Goal: Contribute content: Contribute content

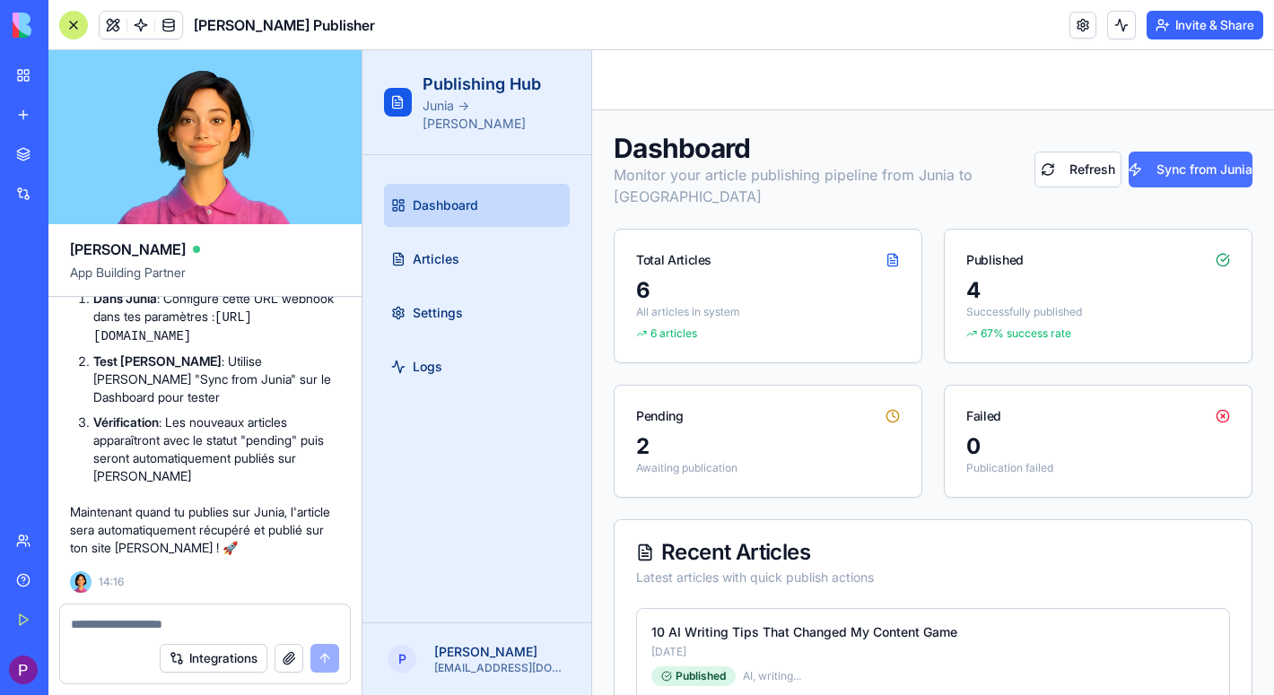
click at [1177, 161] on button "Sync from Junia" at bounding box center [1190, 170] width 124 height 36
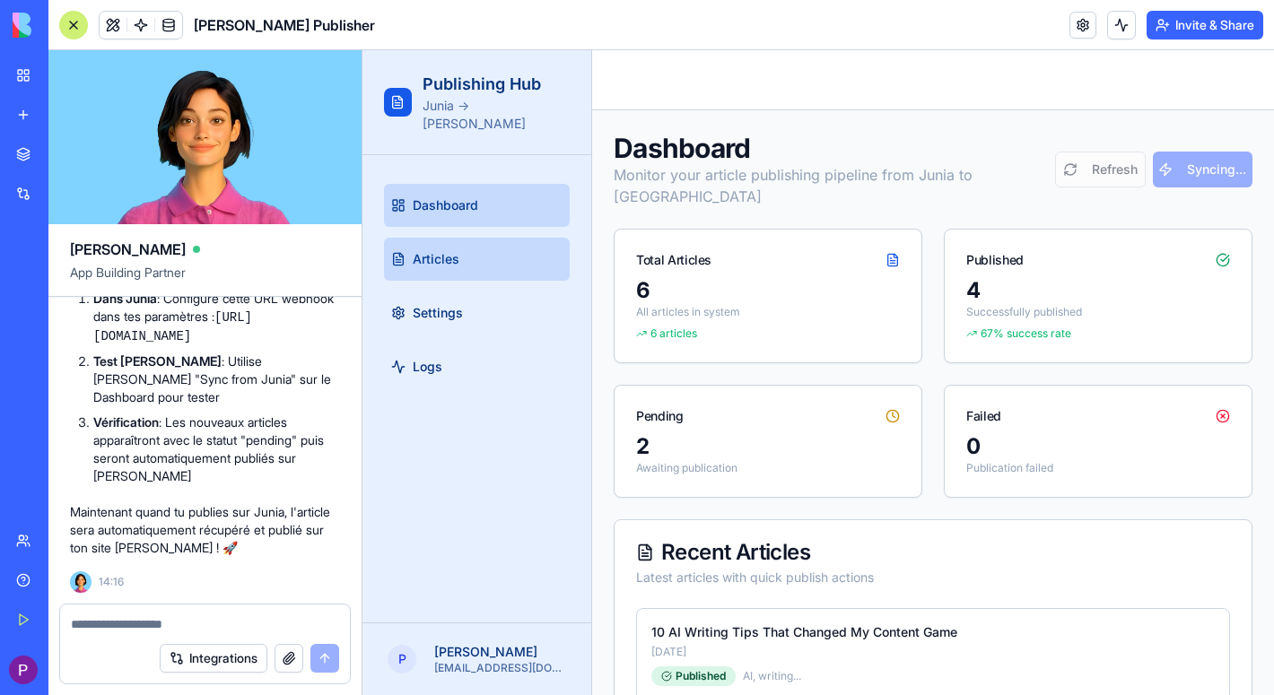
click at [422, 250] on span "Articles" at bounding box center [436, 259] width 47 height 18
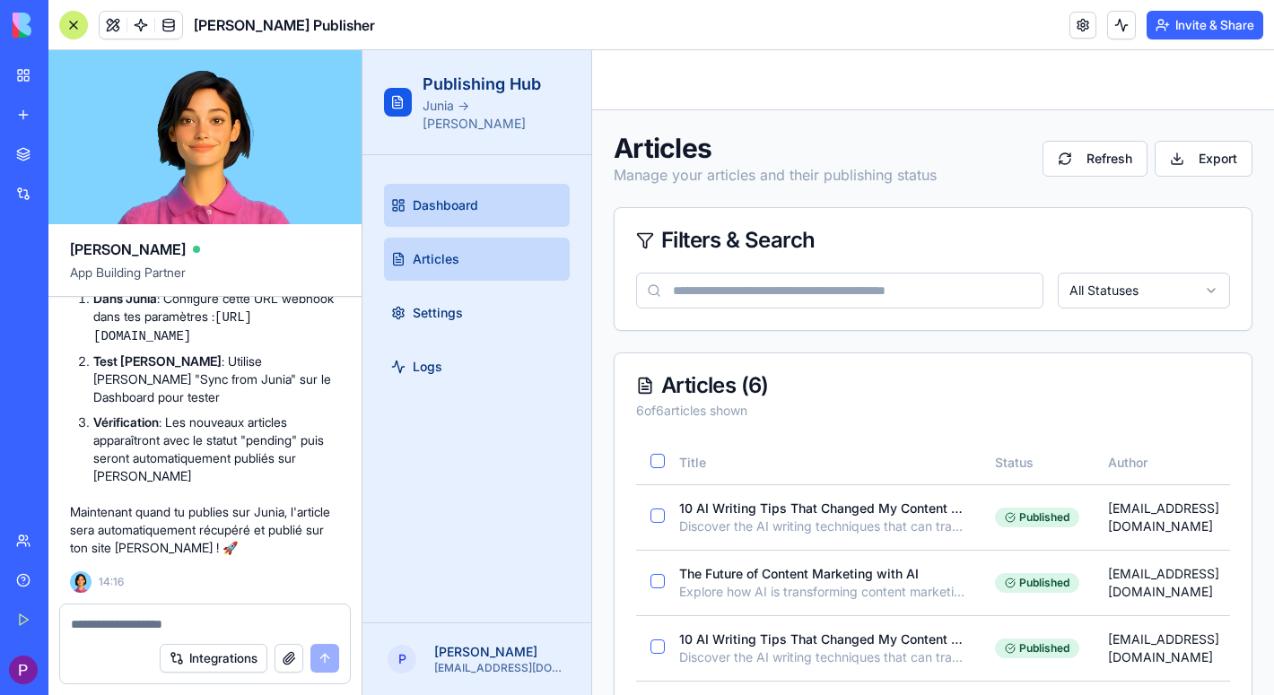
click at [452, 198] on link "Dashboard" at bounding box center [477, 205] width 186 height 43
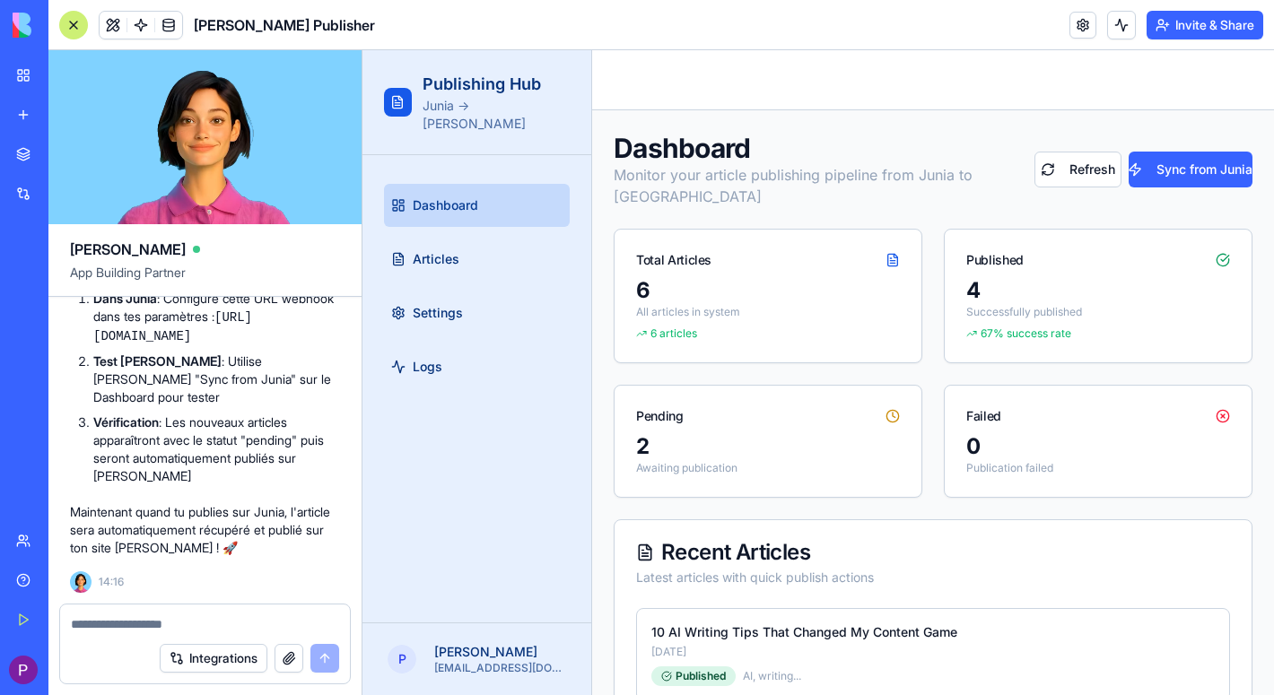
click at [231, 628] on textarea at bounding box center [205, 624] width 268 height 18
type textarea "*"
type textarea "**********"
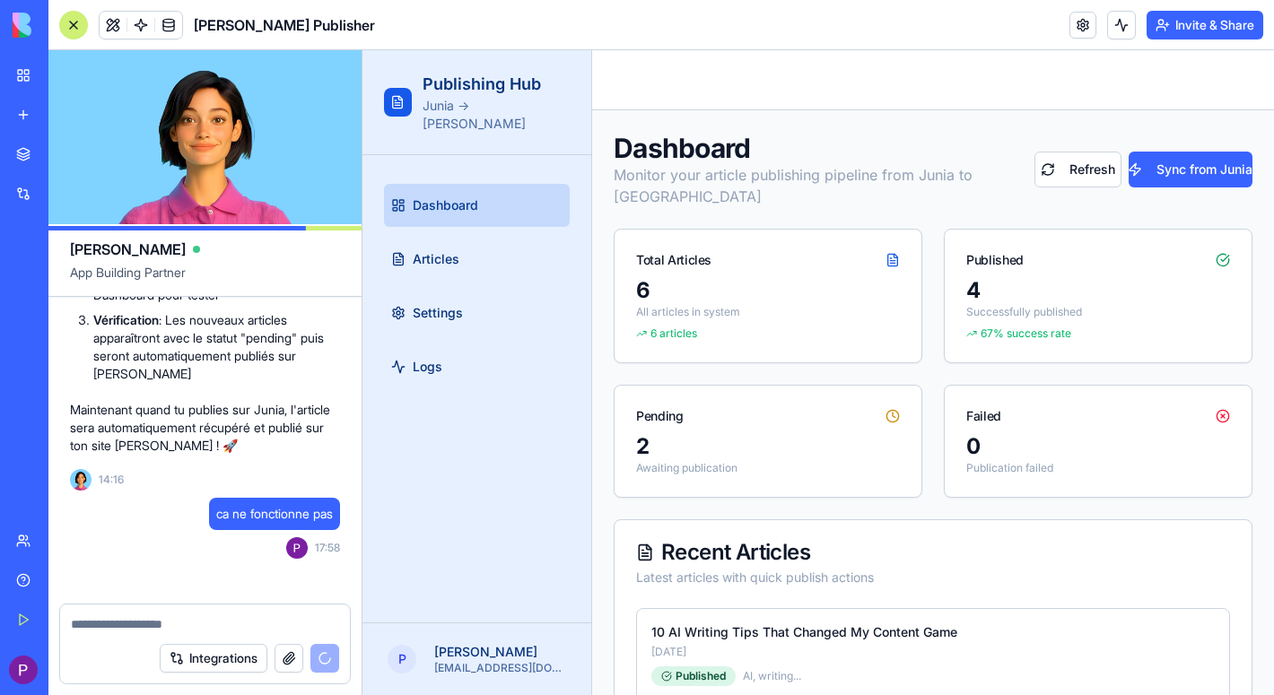
scroll to position [2951, 0]
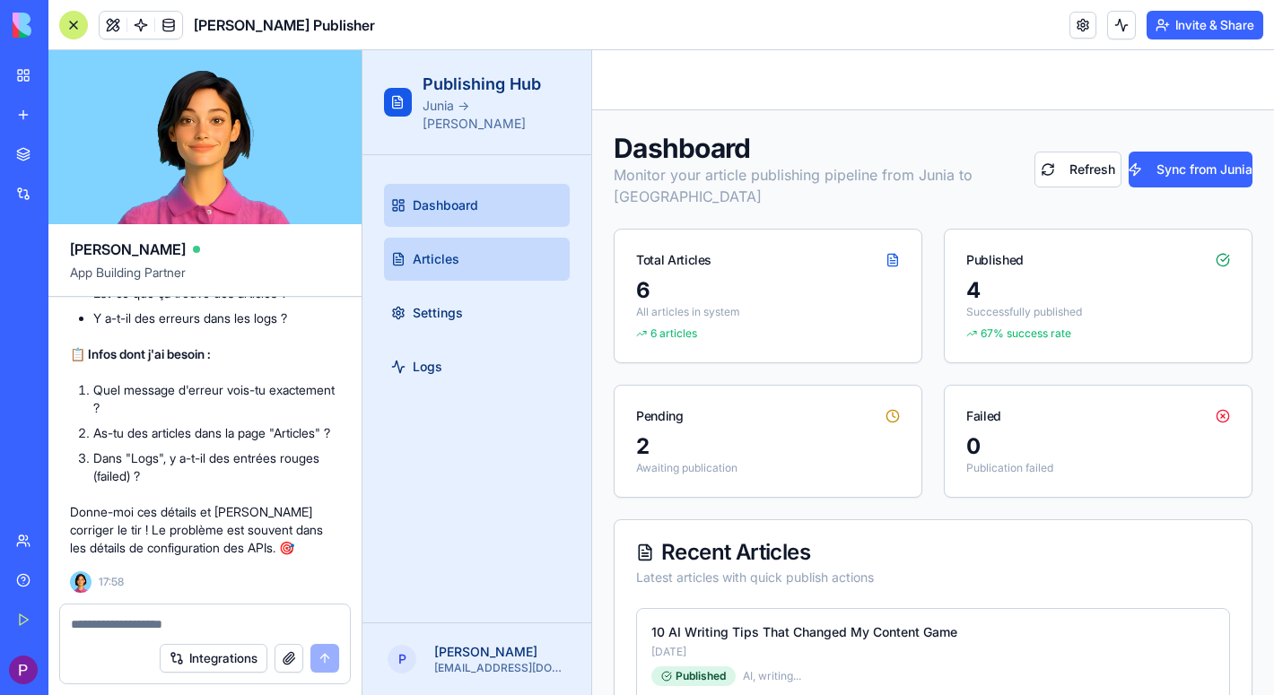
click at [437, 250] on span "Articles" at bounding box center [436, 259] width 47 height 18
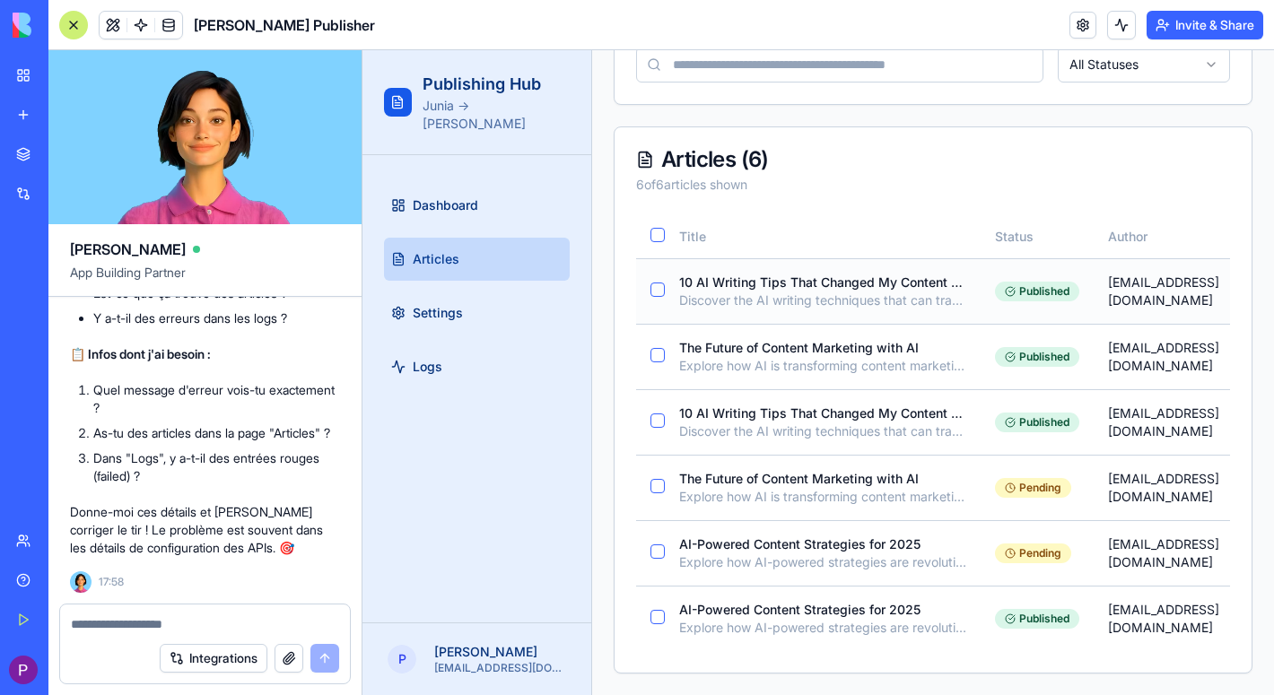
scroll to position [226, 0]
click at [660, 286] on button "button" at bounding box center [657, 290] width 14 height 14
click at [184, 627] on textarea at bounding box center [205, 624] width 268 height 18
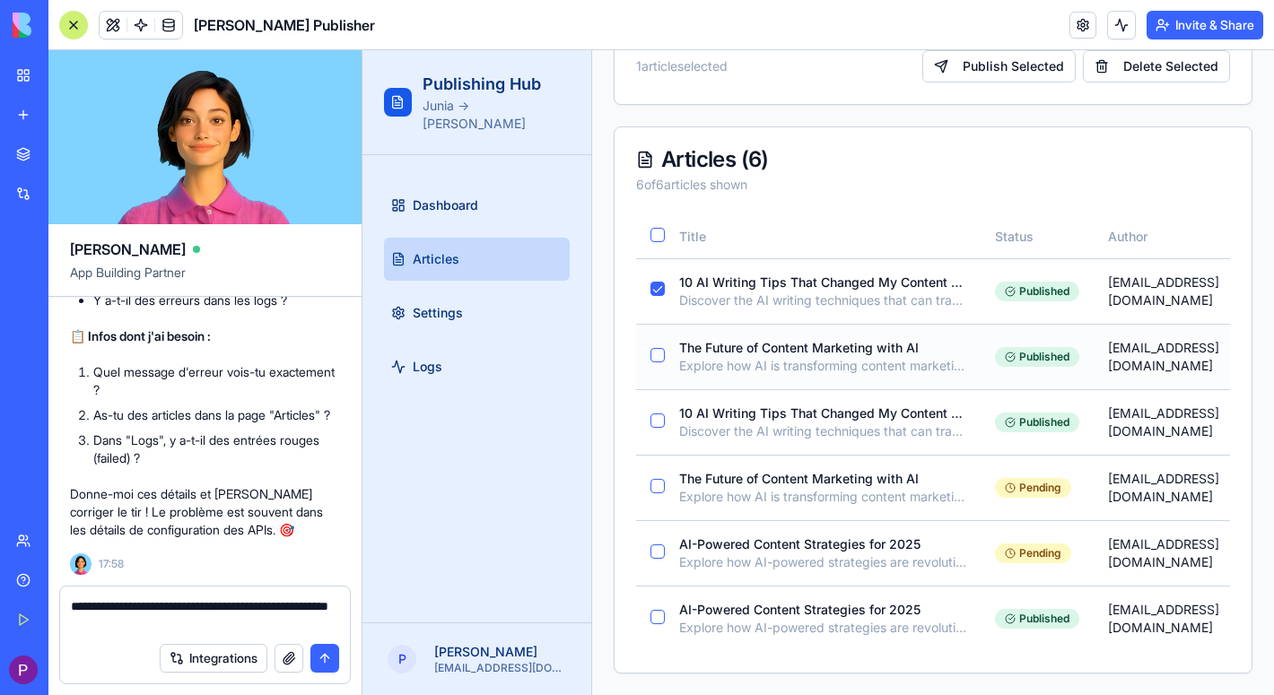
type textarea "**********"
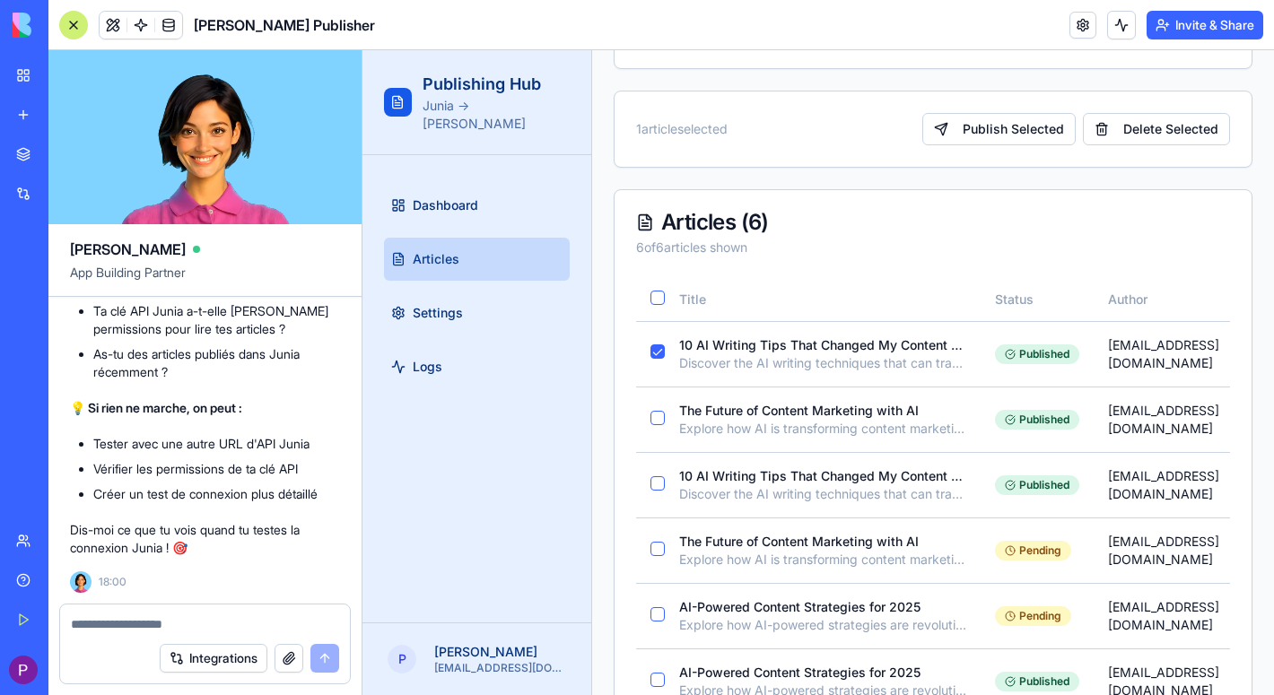
scroll to position [3930, 0]
click at [97, 401] on strong "💡 Si rien ne marche, on peut :" at bounding box center [156, 407] width 172 height 15
click at [321, 444] on li "Tester avec une autre URL d'API Junia" at bounding box center [216, 444] width 247 height 18
click at [419, 304] on span "Settings" at bounding box center [438, 313] width 50 height 18
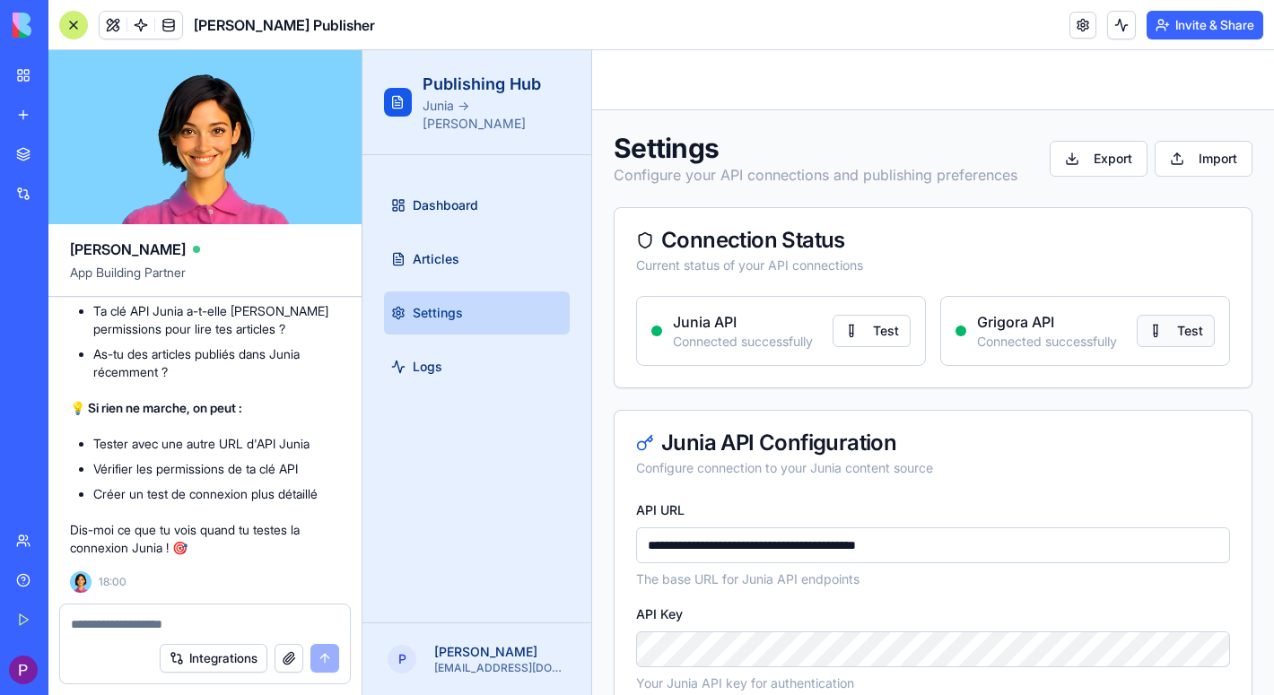
click at [1199, 327] on button "Test" at bounding box center [1175, 331] width 78 height 32
click at [895, 339] on button "Test" at bounding box center [871, 331] width 78 height 32
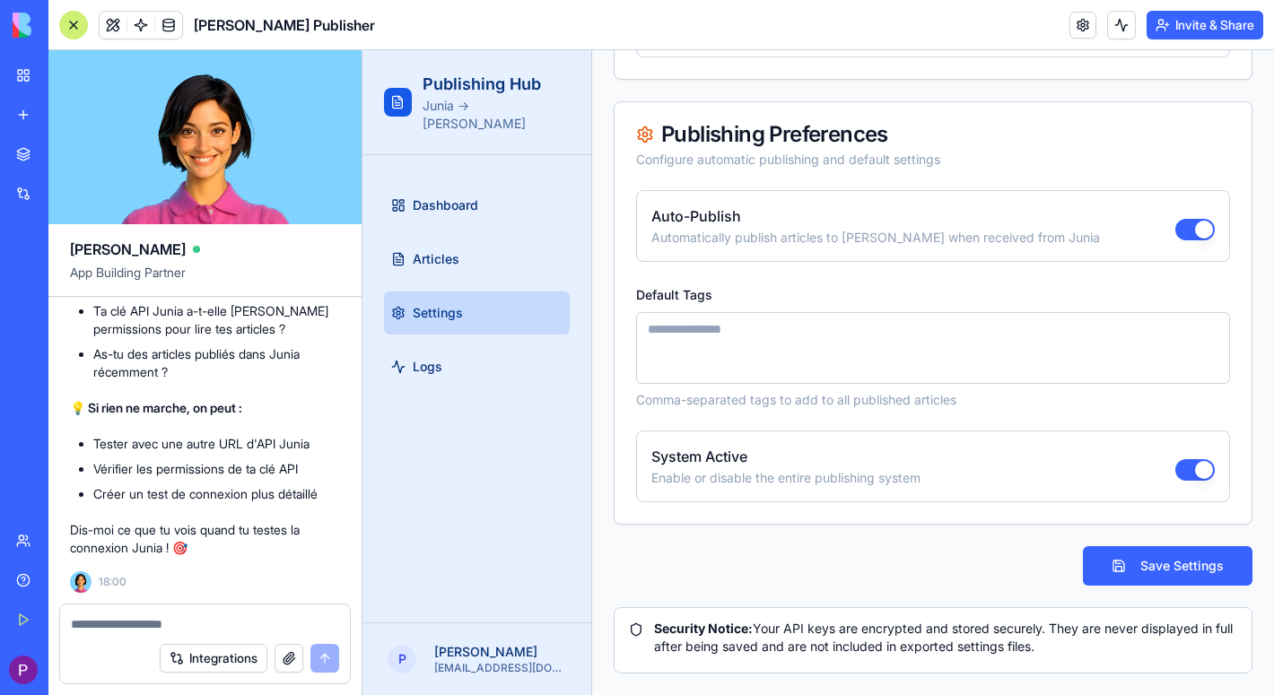
scroll to position [1265, 0]
click at [1154, 569] on button "Save Settings" at bounding box center [1168, 565] width 170 height 39
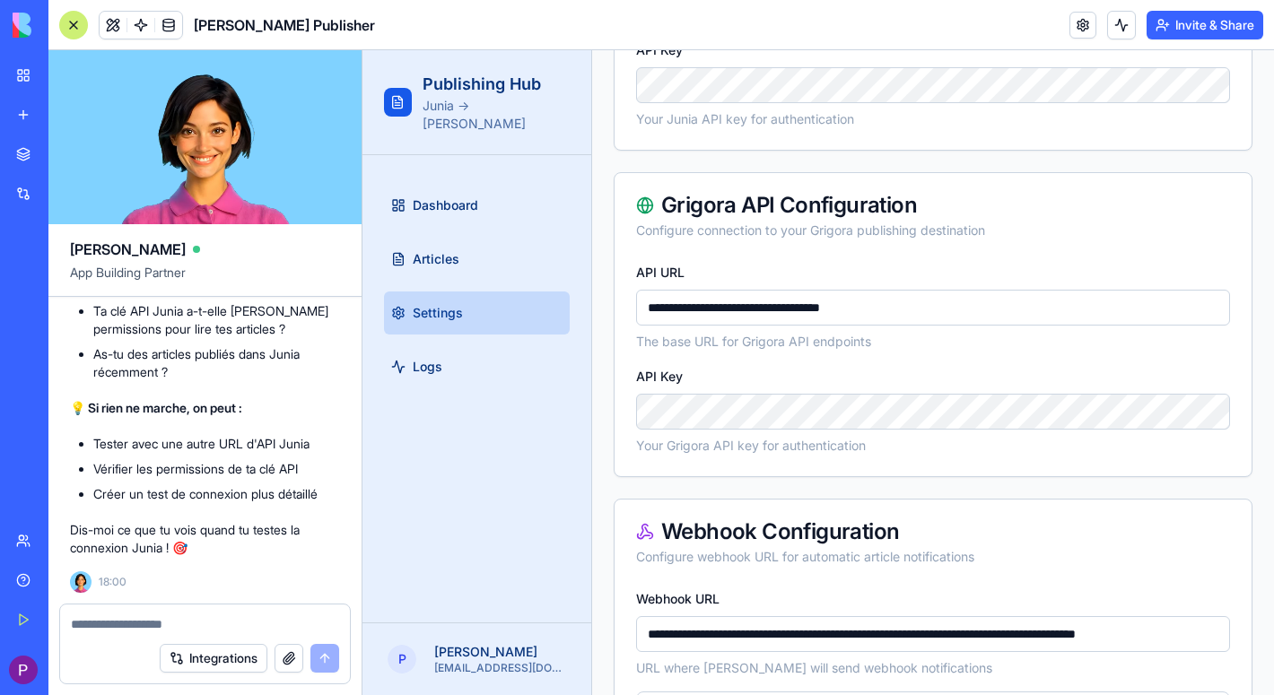
scroll to position [557, 0]
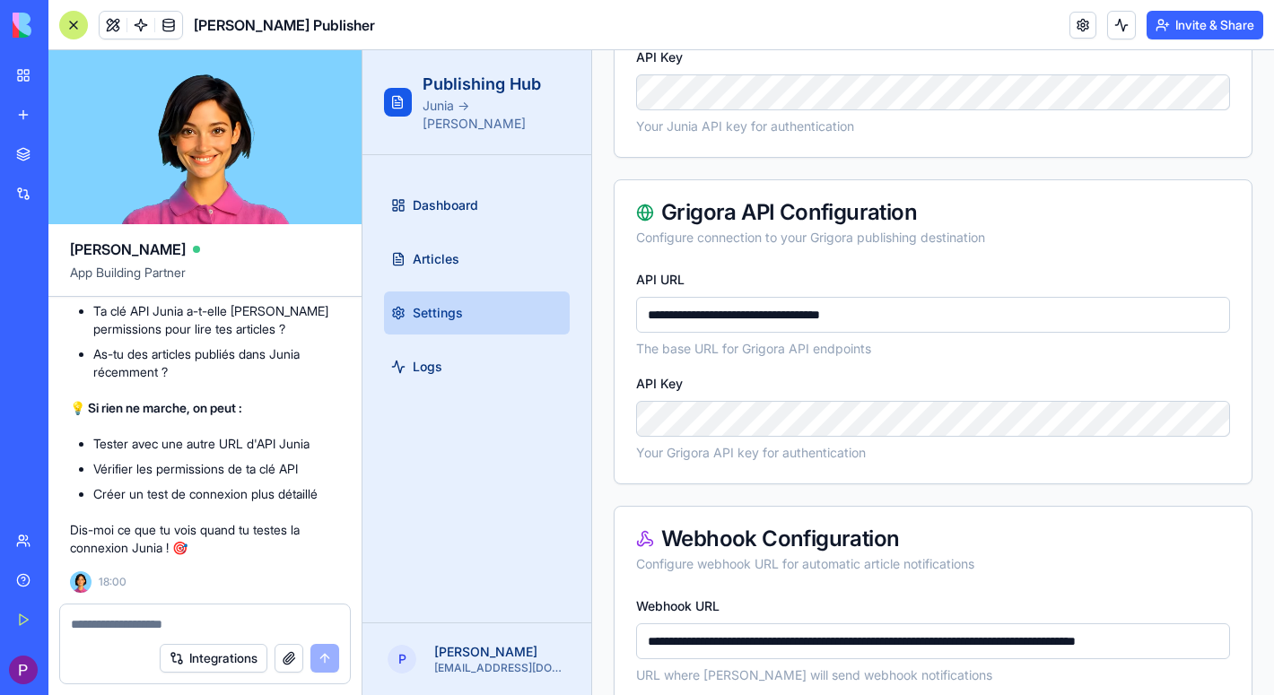
click at [200, 622] on textarea at bounding box center [205, 624] width 268 height 18
type textarea "*"
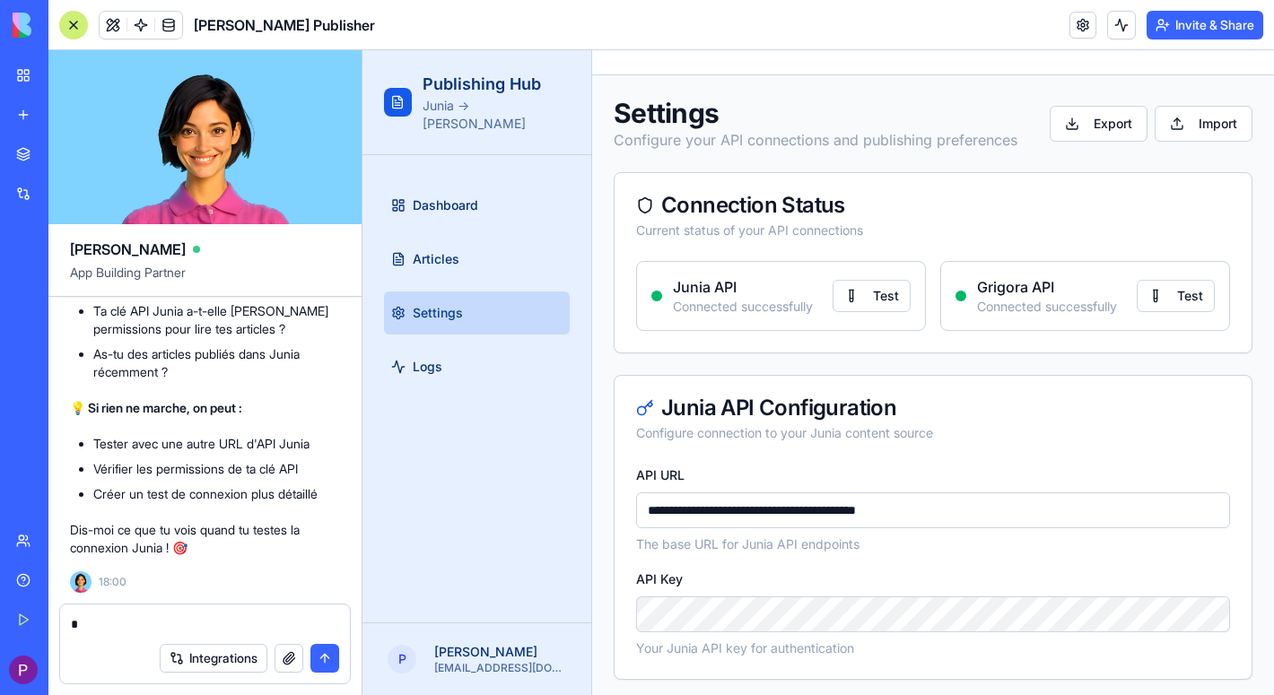
scroll to position [29, 0]
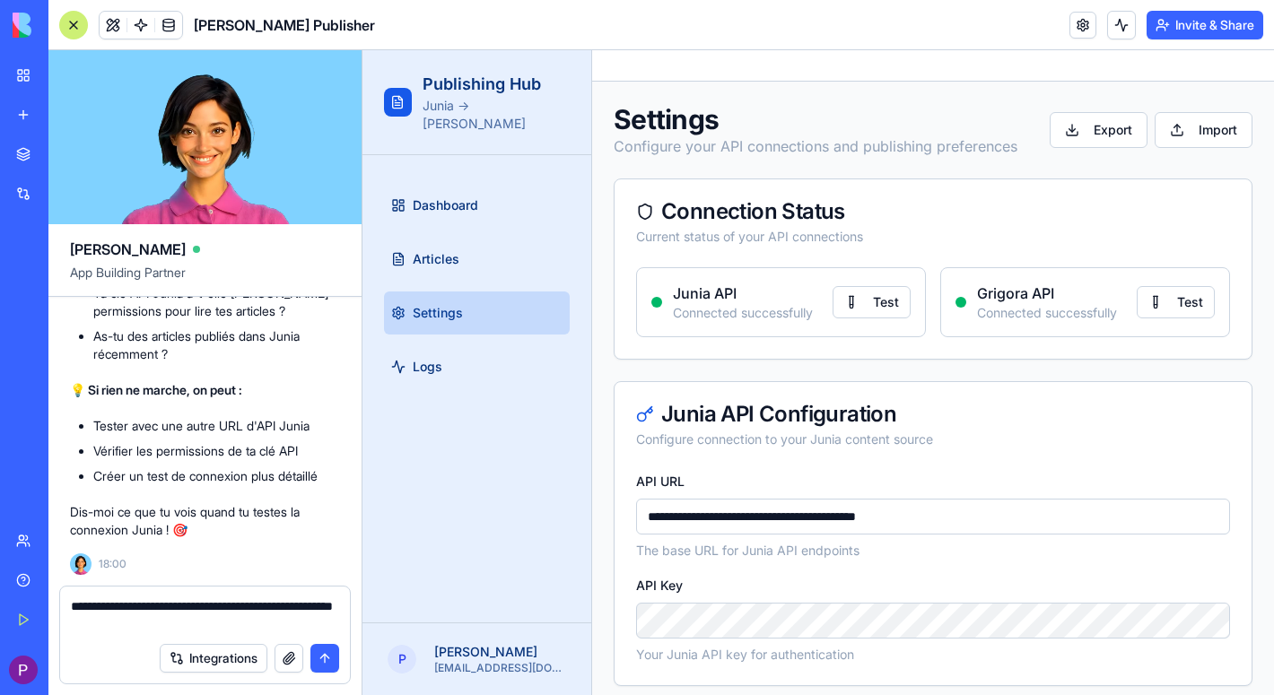
type textarea "**********"
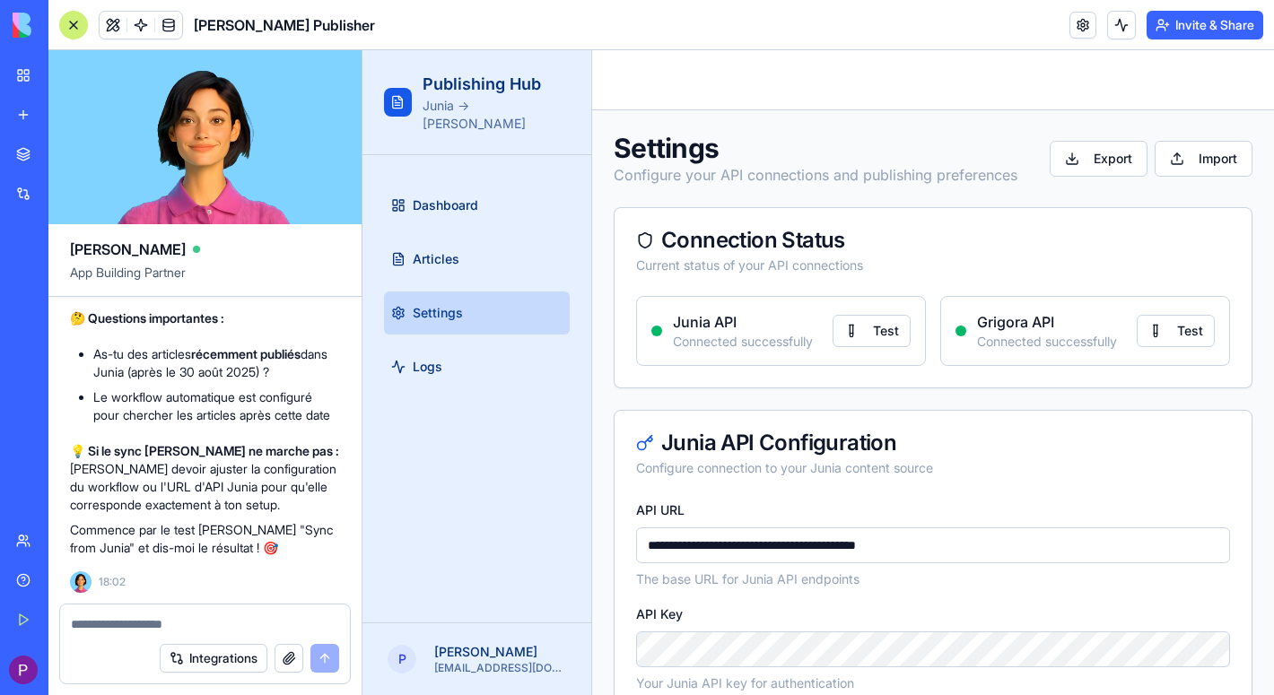
scroll to position [0, 0]
click at [444, 250] on span "Articles" at bounding box center [436, 259] width 47 height 18
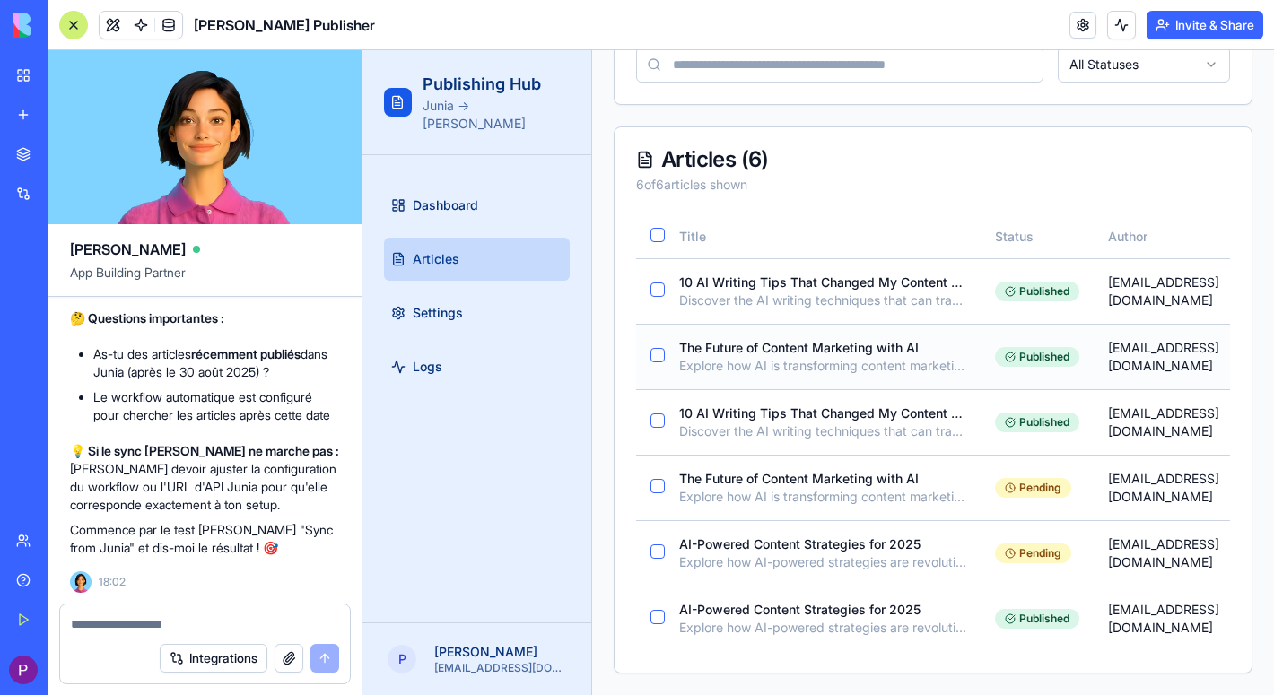
scroll to position [226, 0]
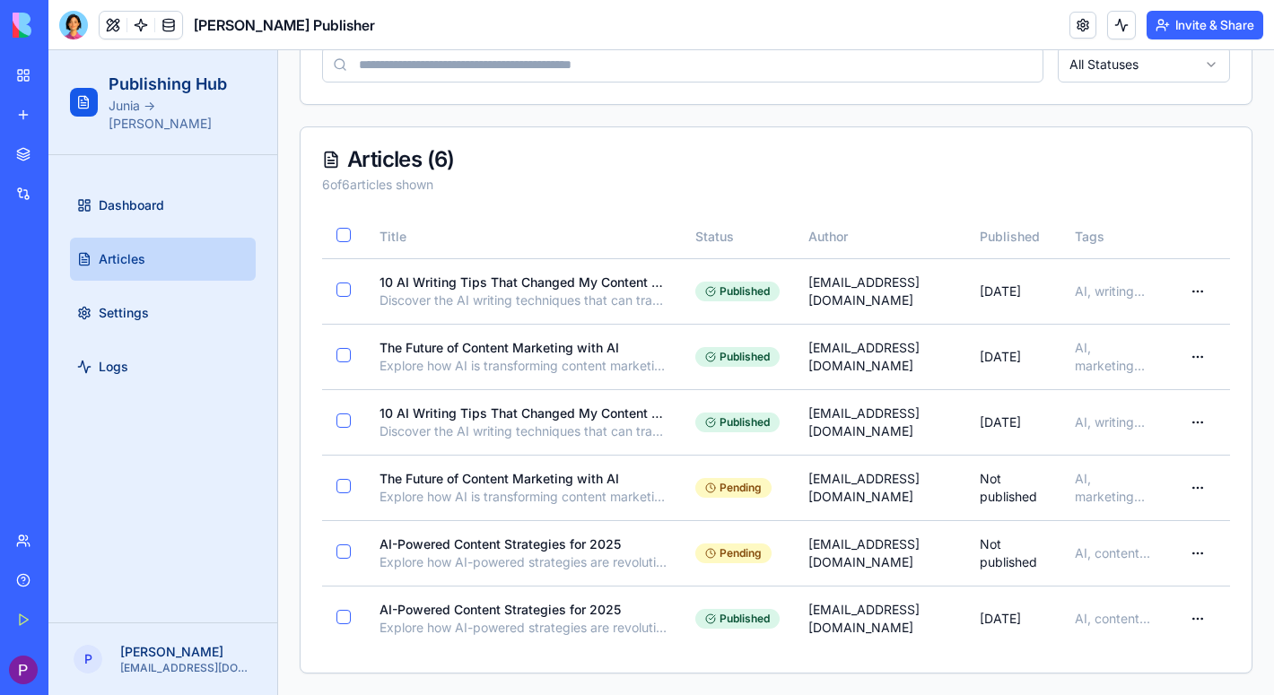
scroll to position [196, 0]
click at [157, 203] on link "Dashboard" at bounding box center [163, 205] width 186 height 43
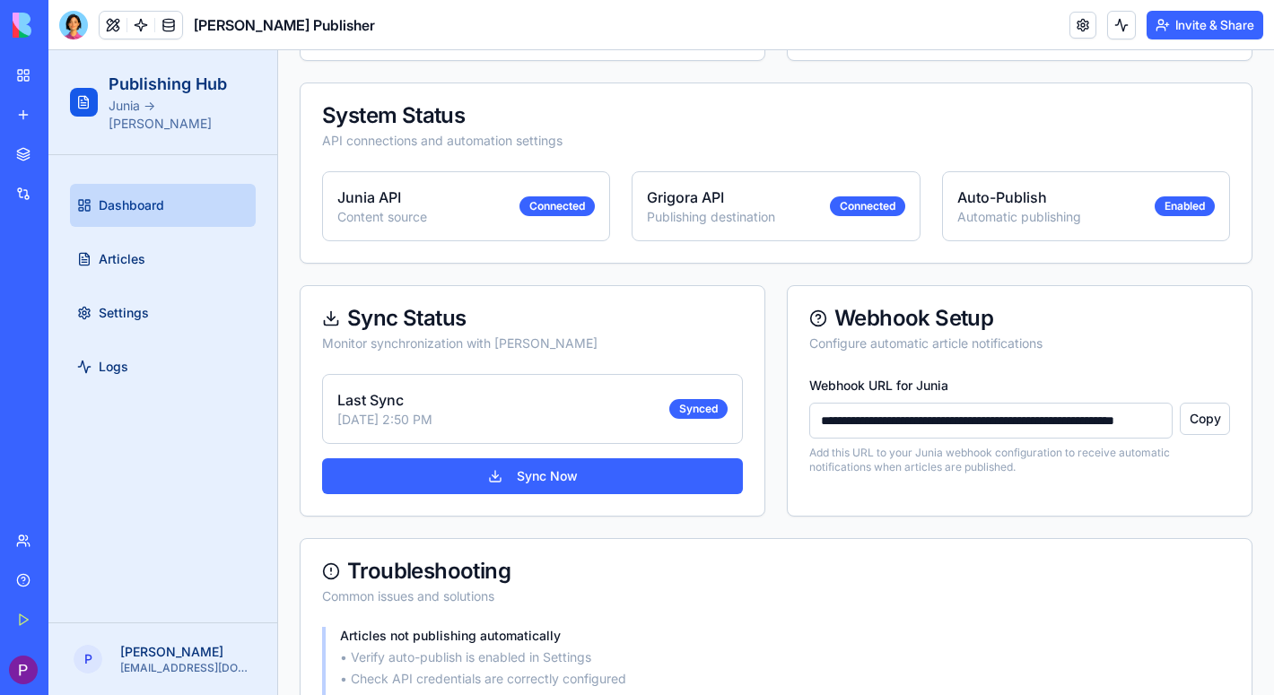
scroll to position [995, 0]
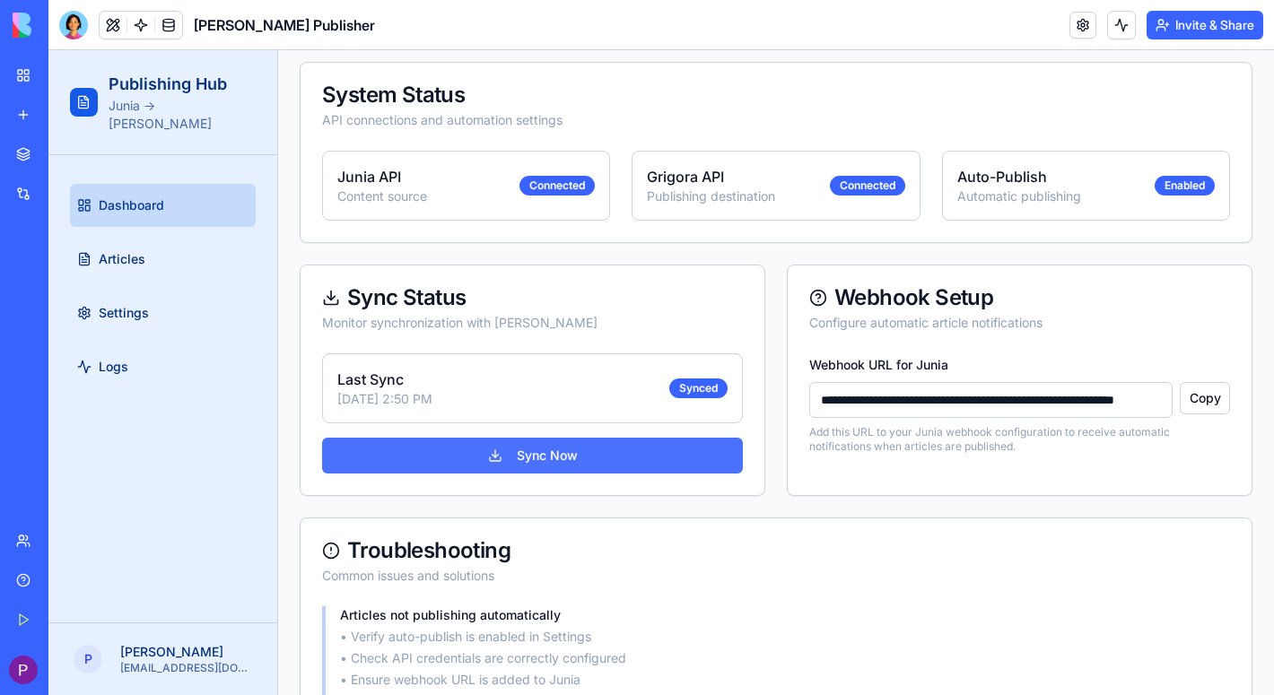
click at [480, 446] on button "Sync Now" at bounding box center [532, 456] width 421 height 36
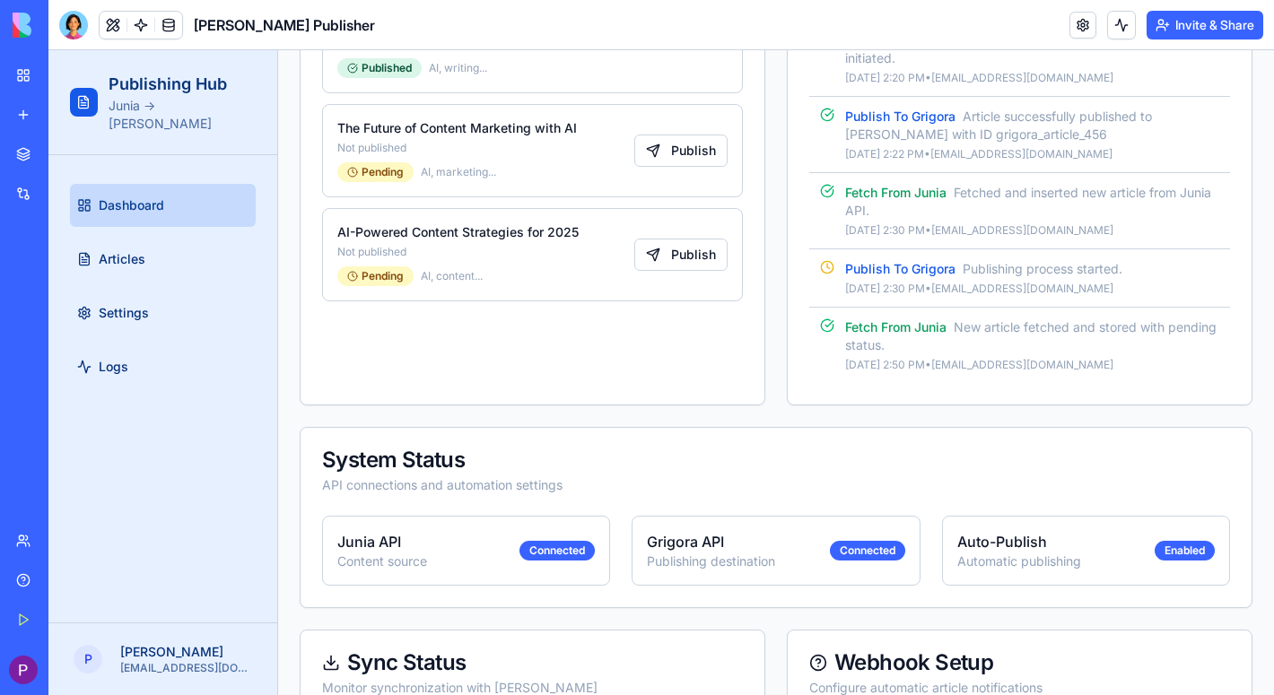
scroll to position [628, 0]
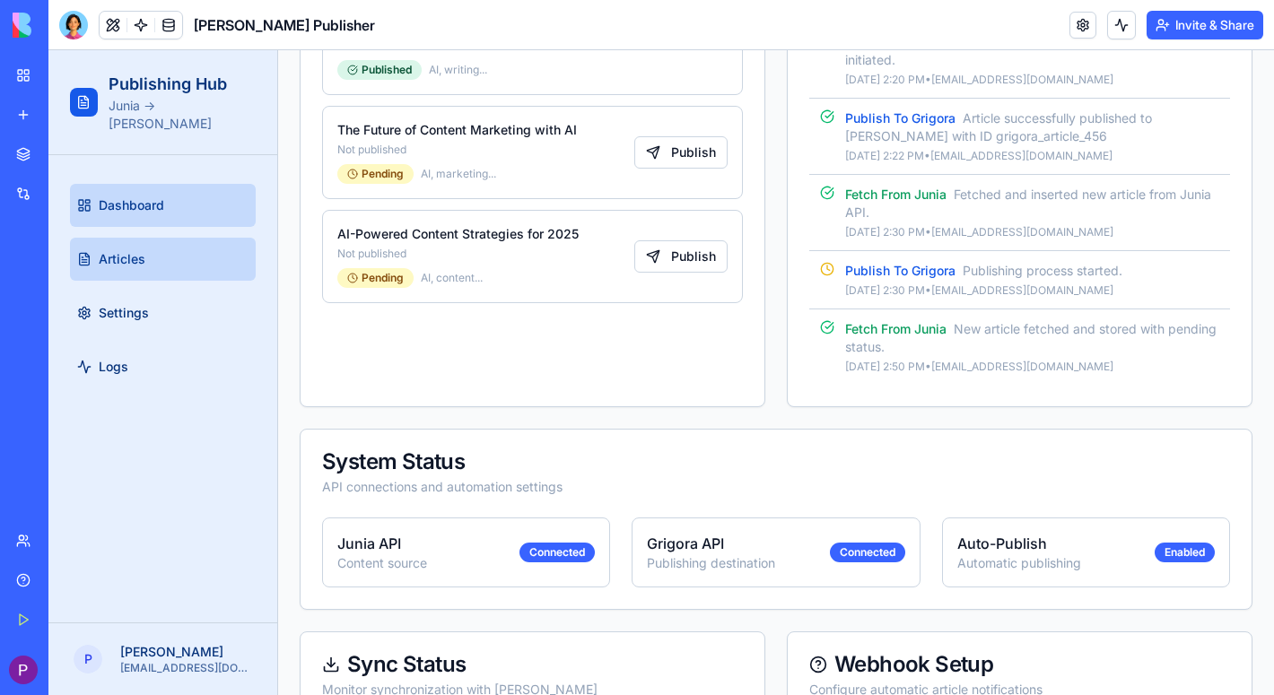
click at [127, 250] on span "Articles" at bounding box center [122, 259] width 47 height 18
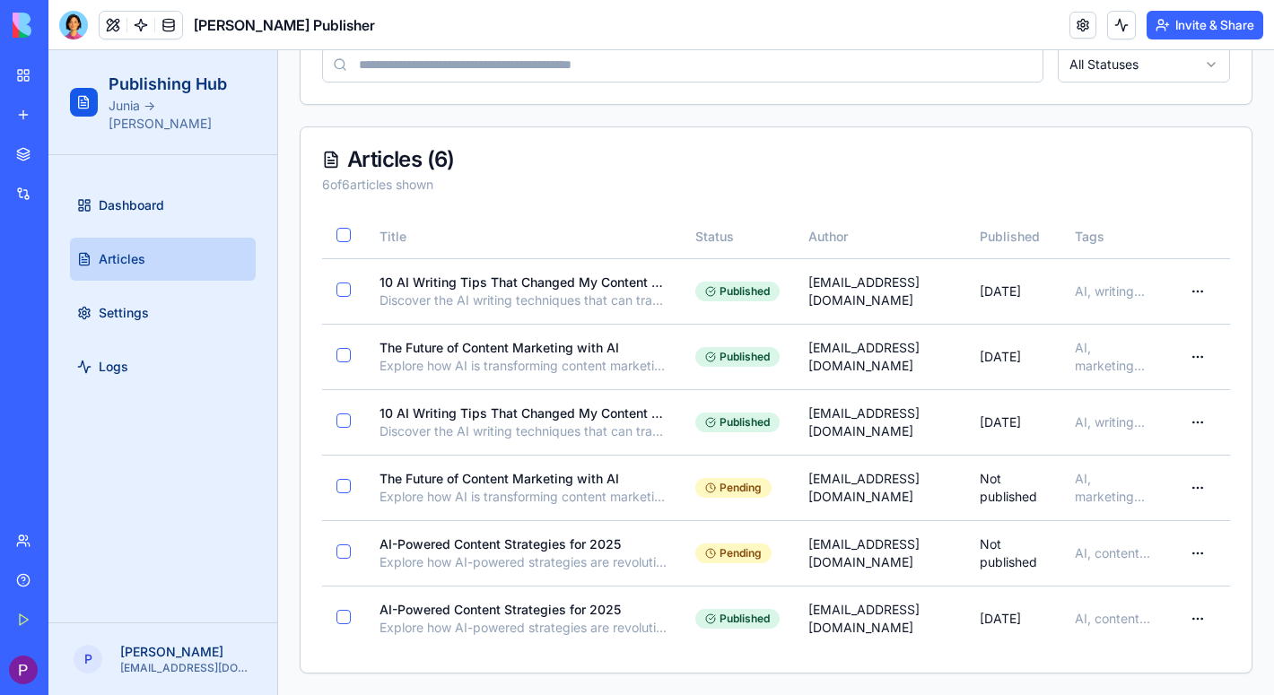
scroll to position [196, 0]
click at [161, 345] on link "Logs" at bounding box center [163, 366] width 186 height 43
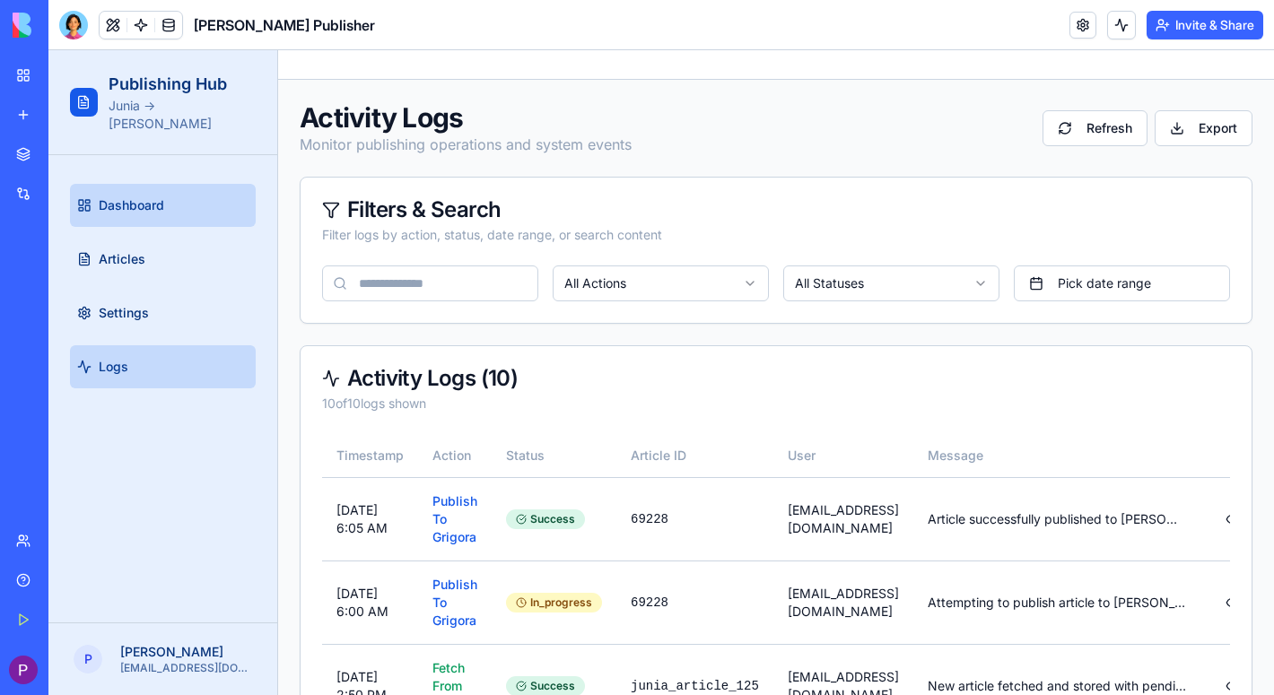
click at [132, 196] on span "Dashboard" at bounding box center [131, 205] width 65 height 18
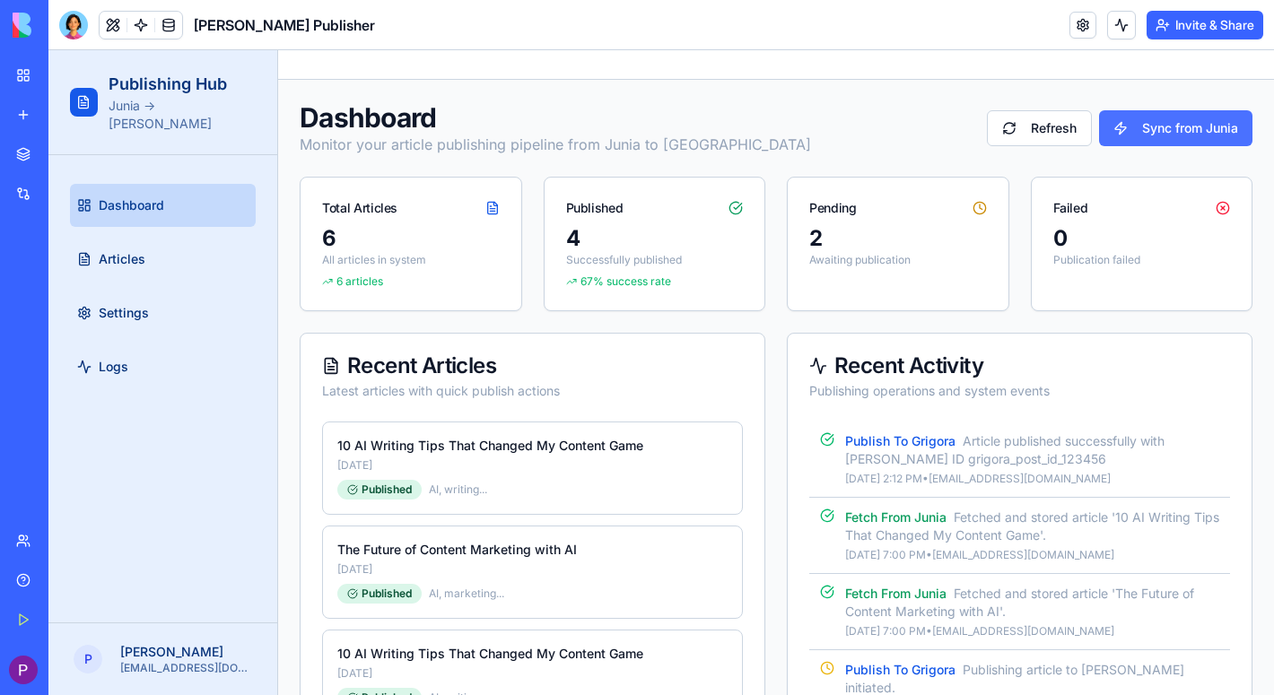
click at [1168, 130] on button "Sync from Junia" at bounding box center [1175, 128] width 153 height 36
click at [23, 83] on link "My Workspace" at bounding box center [41, 75] width 72 height 36
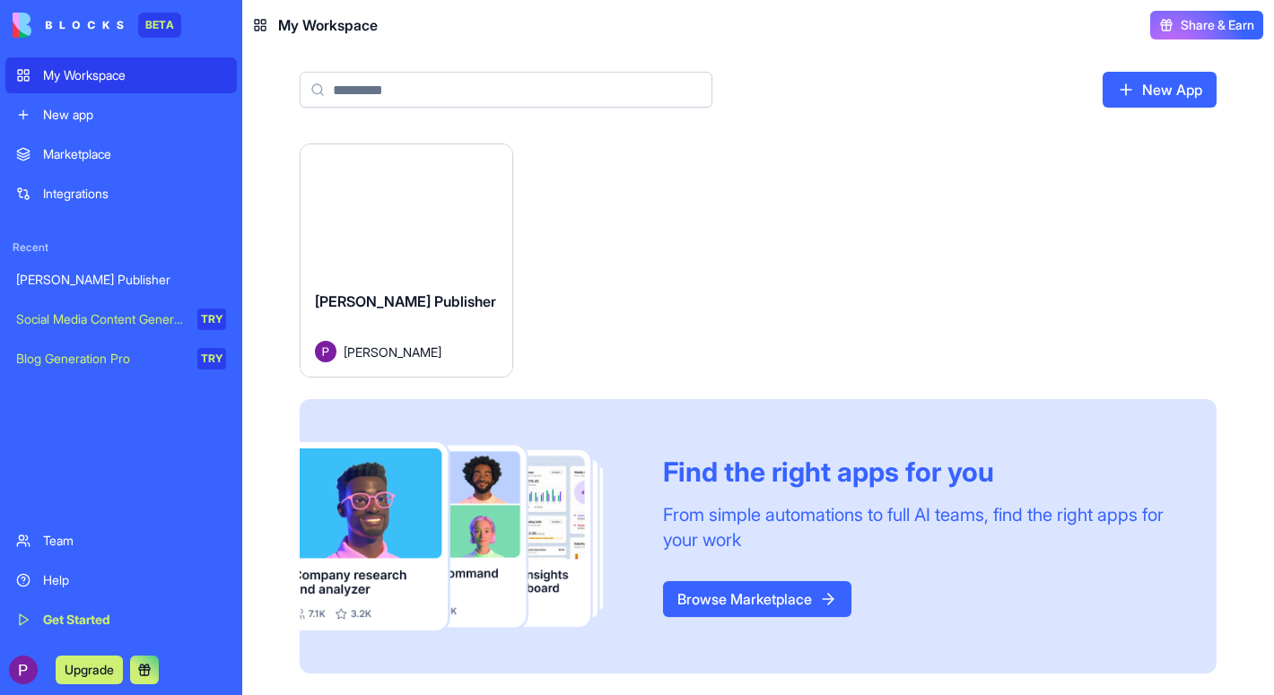
click at [81, 196] on div "Integrations" at bounding box center [134, 194] width 183 height 18
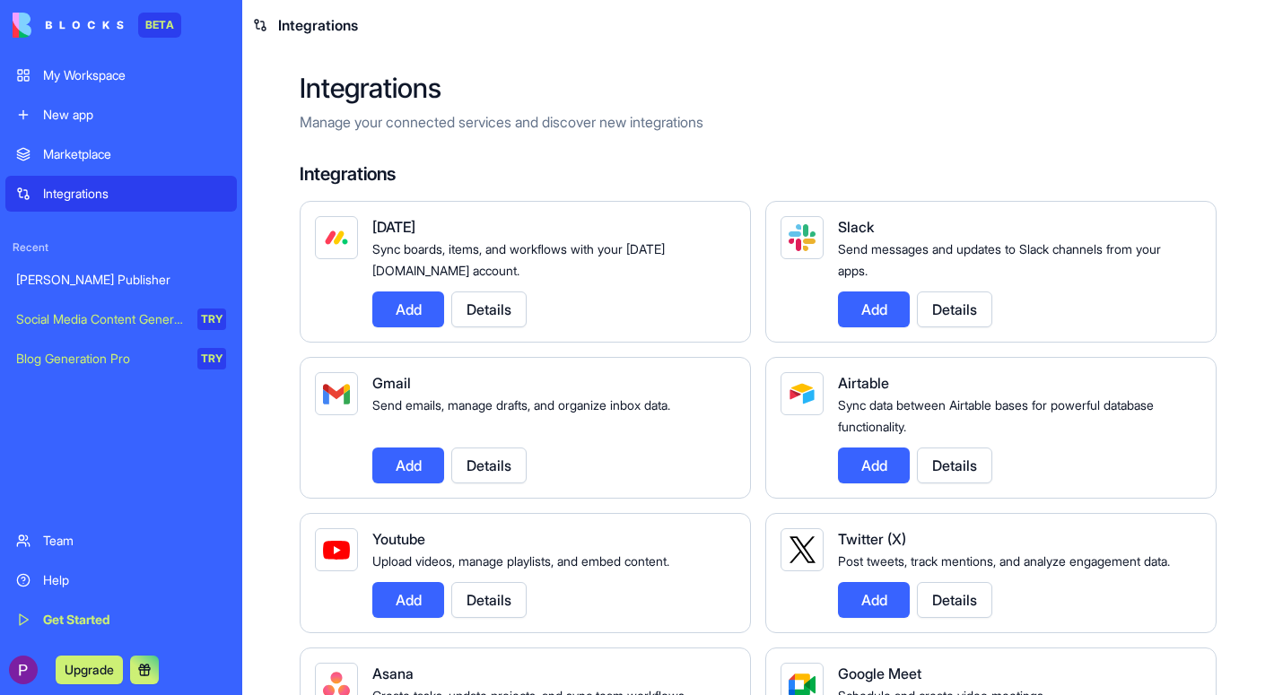
click at [87, 285] on div "[PERSON_NAME] Publisher" at bounding box center [121, 280] width 210 height 18
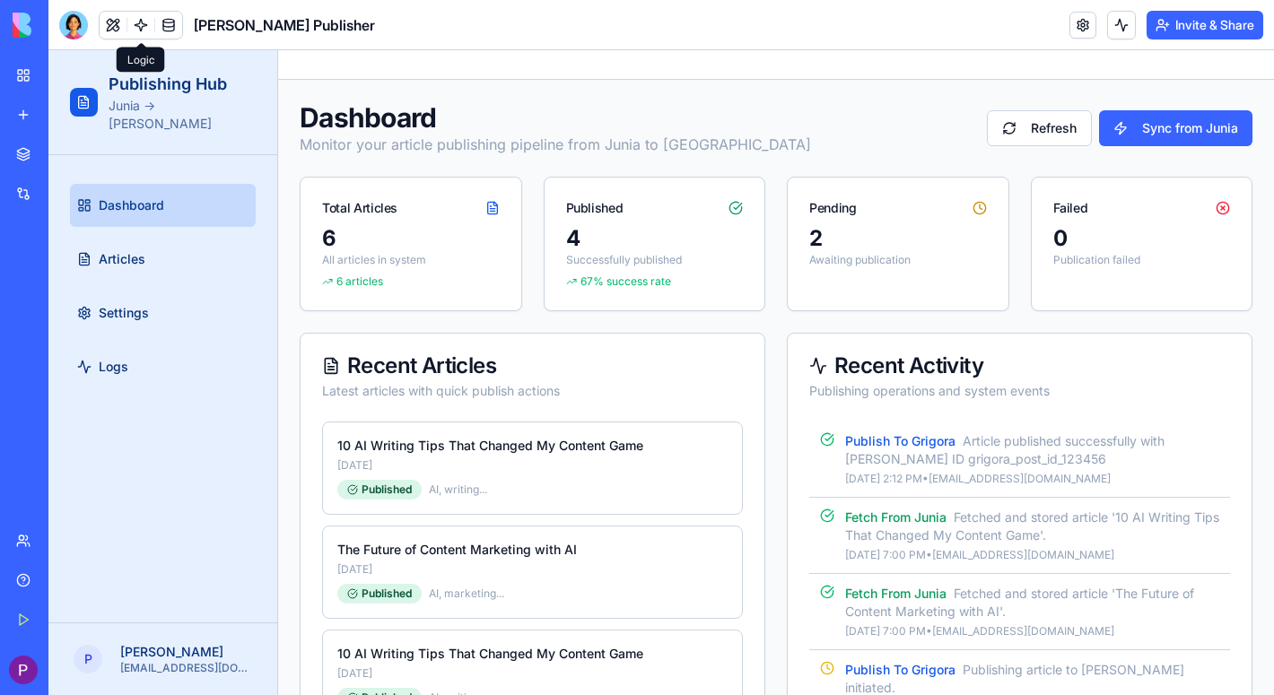
click at [144, 31] on link at bounding box center [140, 25] width 27 height 27
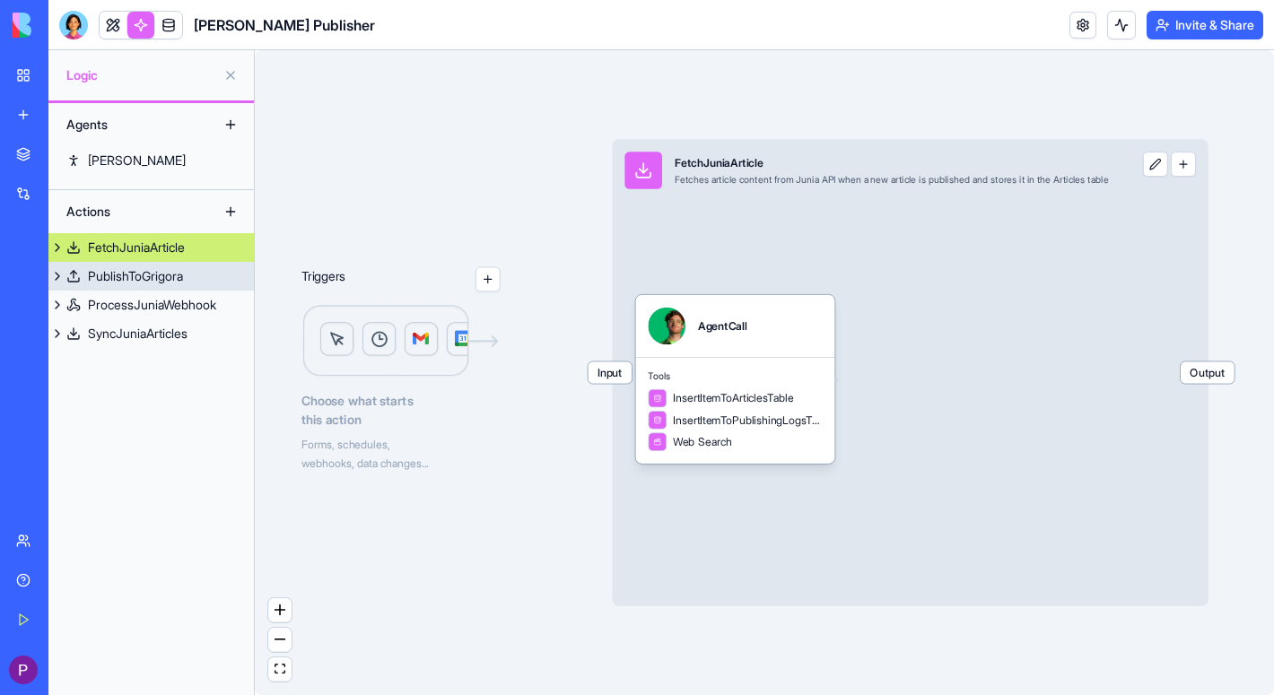
click at [180, 278] on div "PublishToGrigora" at bounding box center [135, 276] width 95 height 18
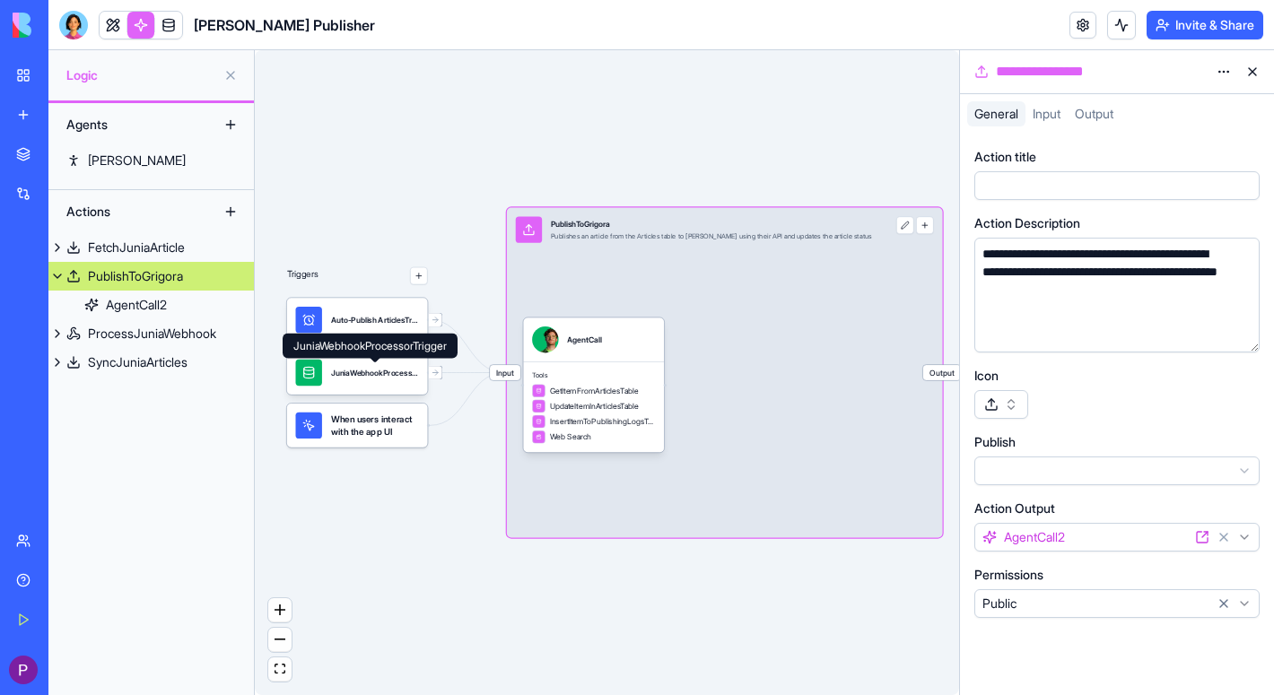
click at [403, 336] on div "JuniaWebhookProcessorTrigger JuniaWebhookProcessorTrigger" at bounding box center [370, 346] width 175 height 25
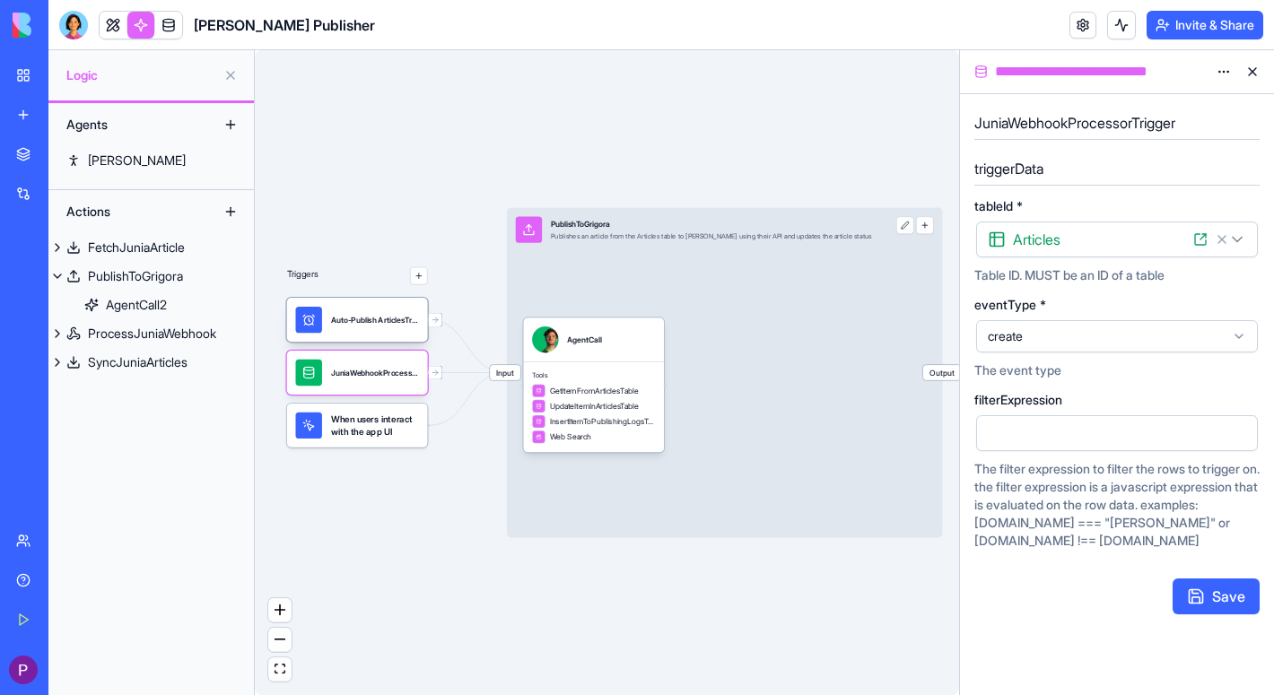
click at [403, 324] on div "Auto-Publish ArticlesTrigger" at bounding box center [375, 320] width 88 height 11
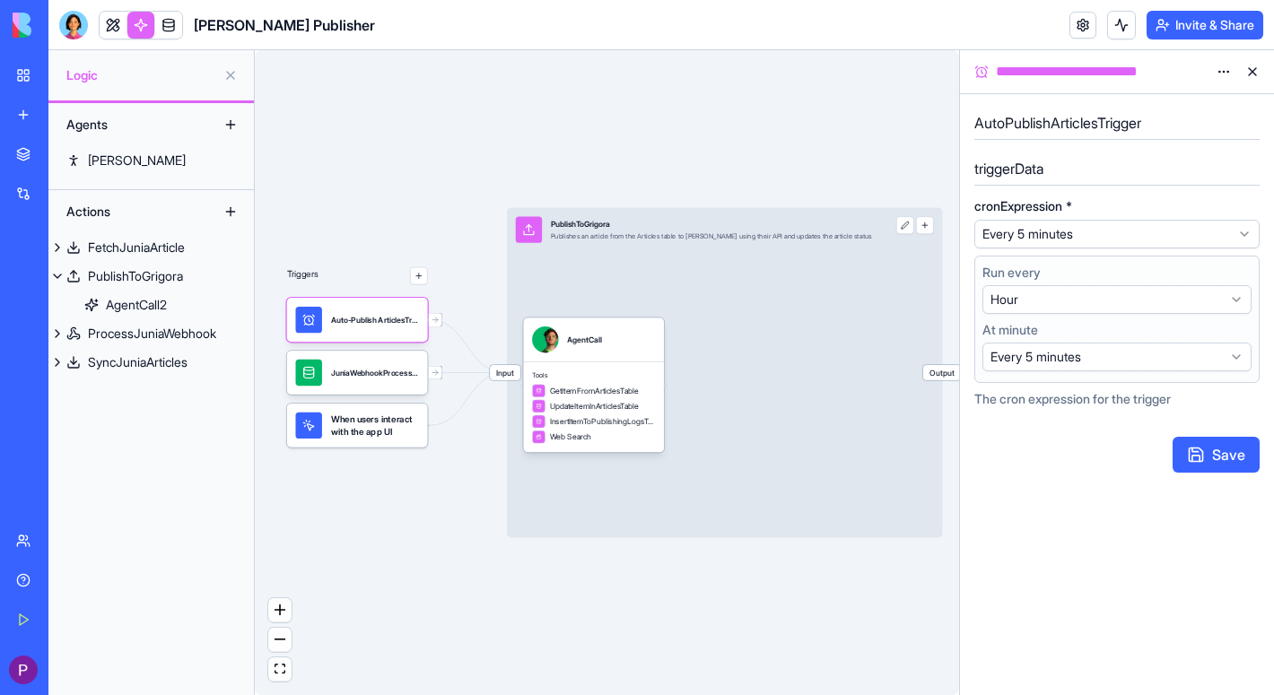
click at [115, 27] on link at bounding box center [113, 25] width 27 height 27
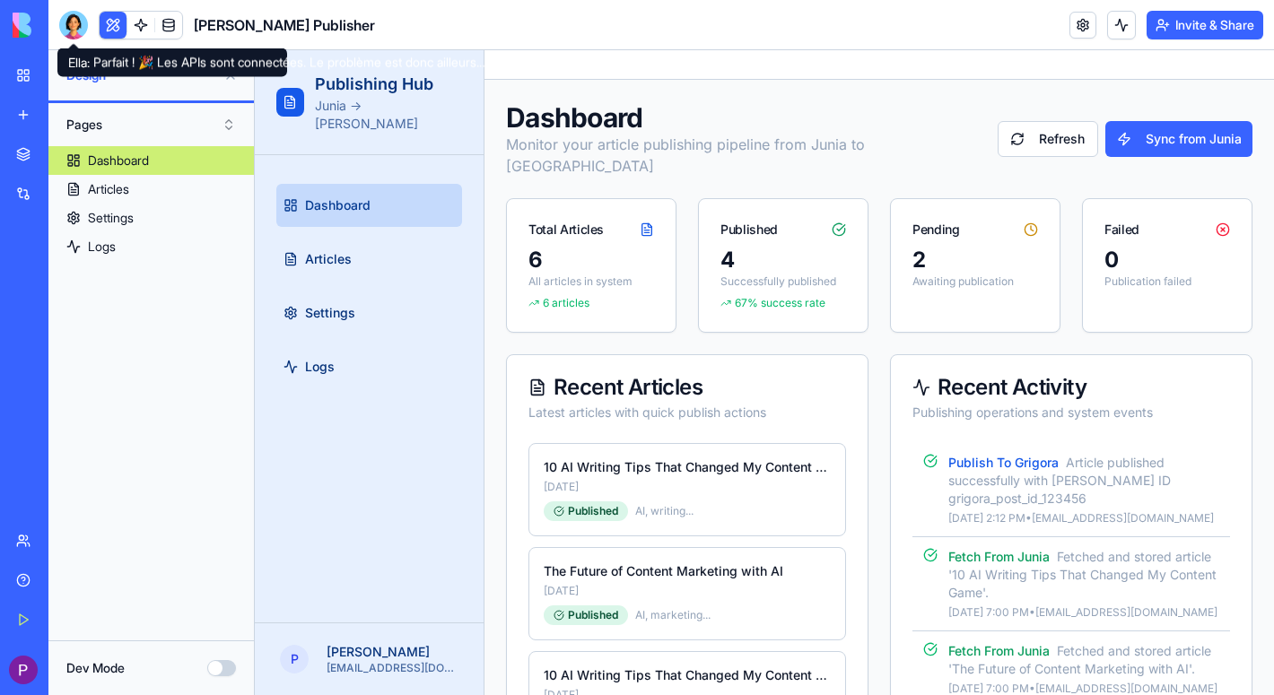
click at [76, 22] on div at bounding box center [73, 25] width 29 height 29
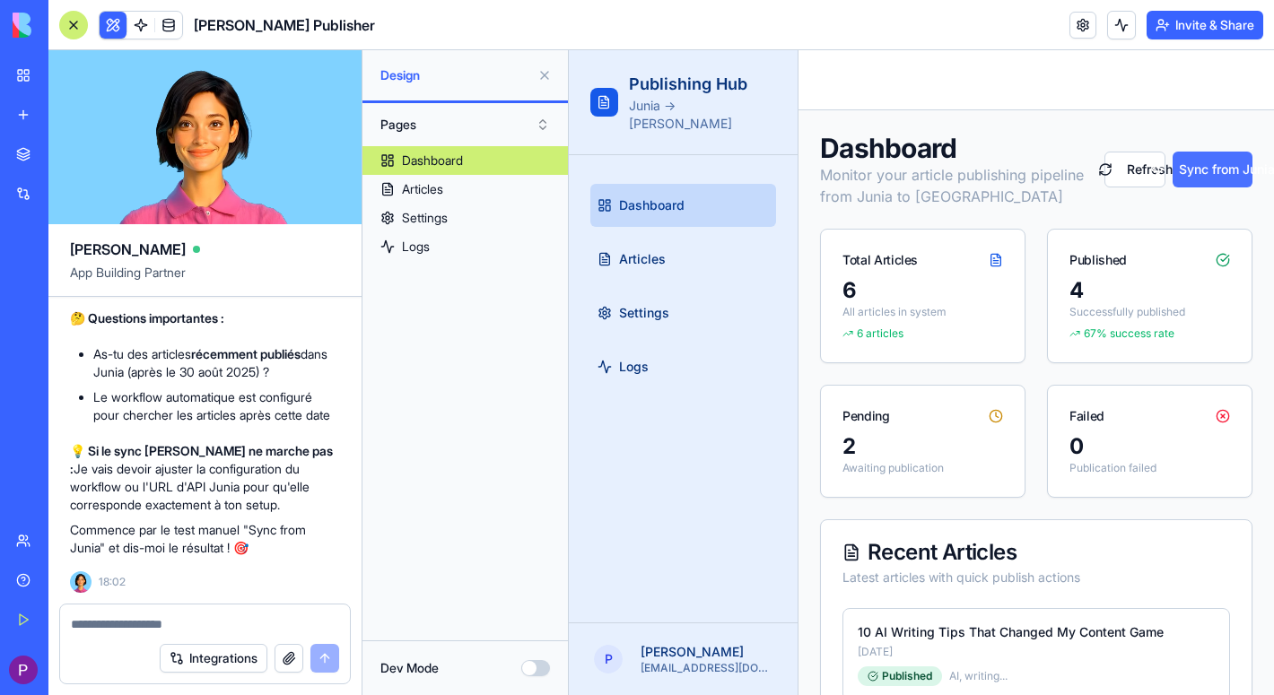
click at [1203, 168] on button "Sync from Junia" at bounding box center [1212, 170] width 80 height 36
click at [185, 628] on textarea at bounding box center [205, 624] width 268 height 18
type textarea "**********"
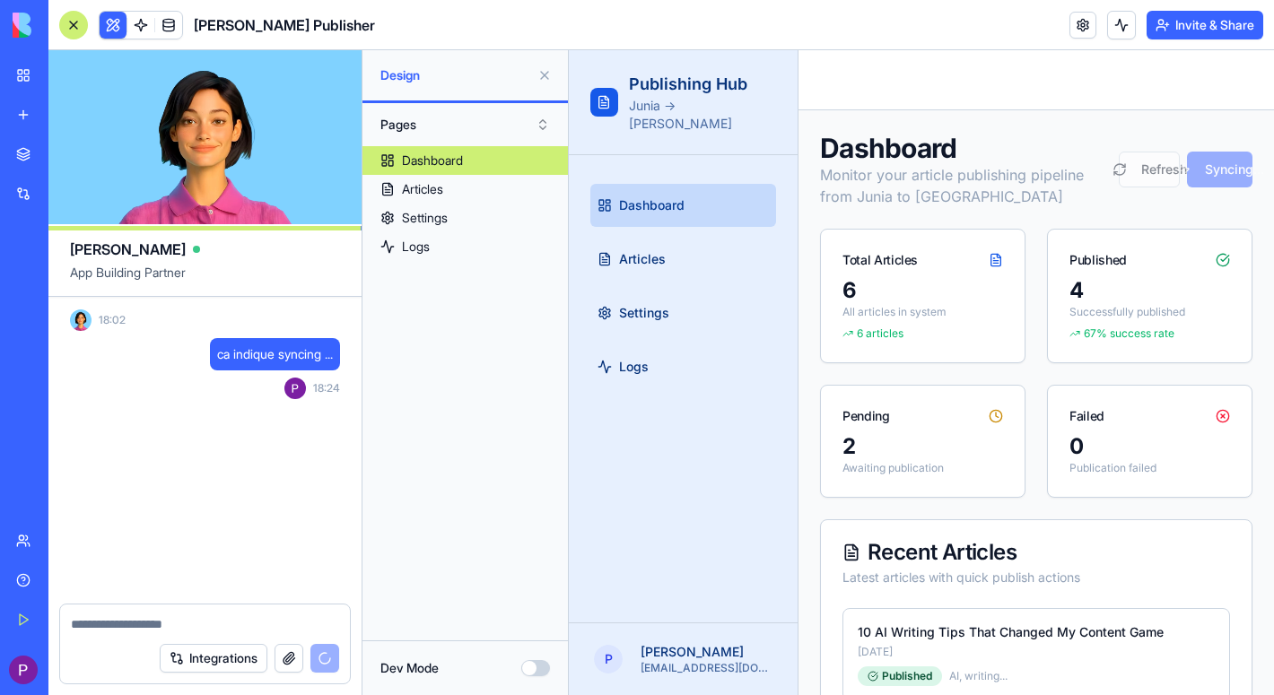
scroll to position [5530, 0]
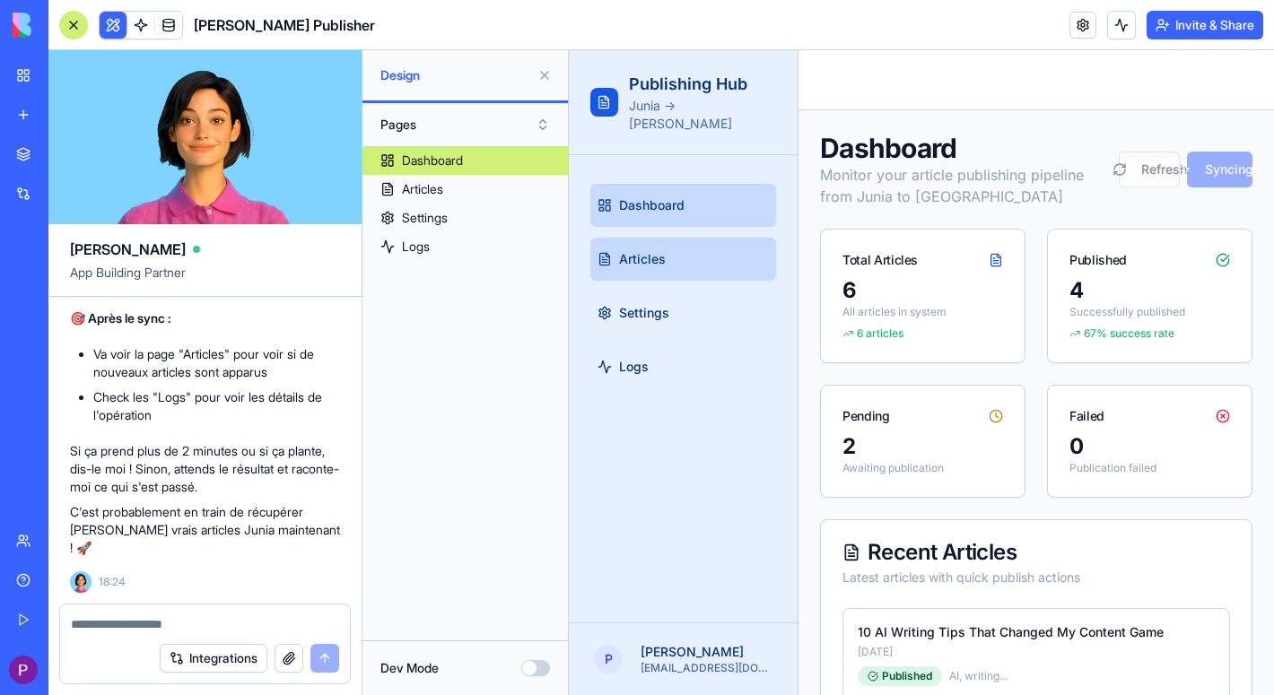
click at [646, 250] on span "Articles" at bounding box center [642, 259] width 47 height 18
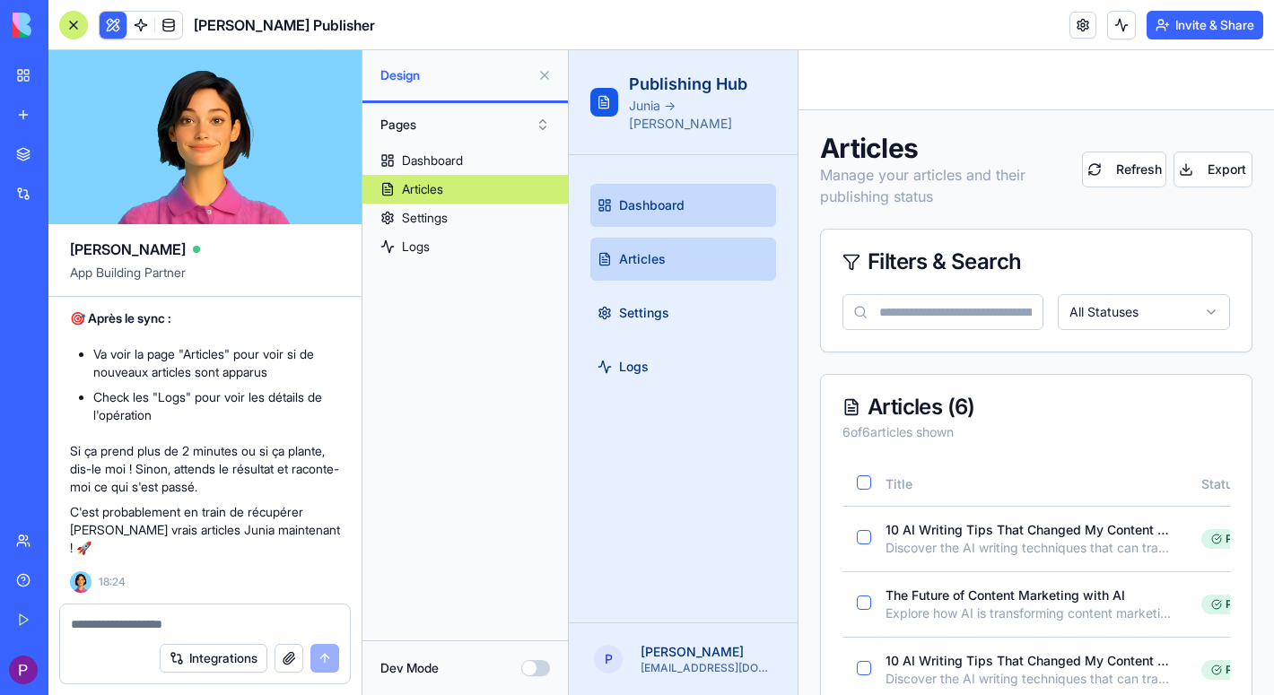
click at [668, 196] on span "Dashboard" at bounding box center [651, 205] width 65 height 18
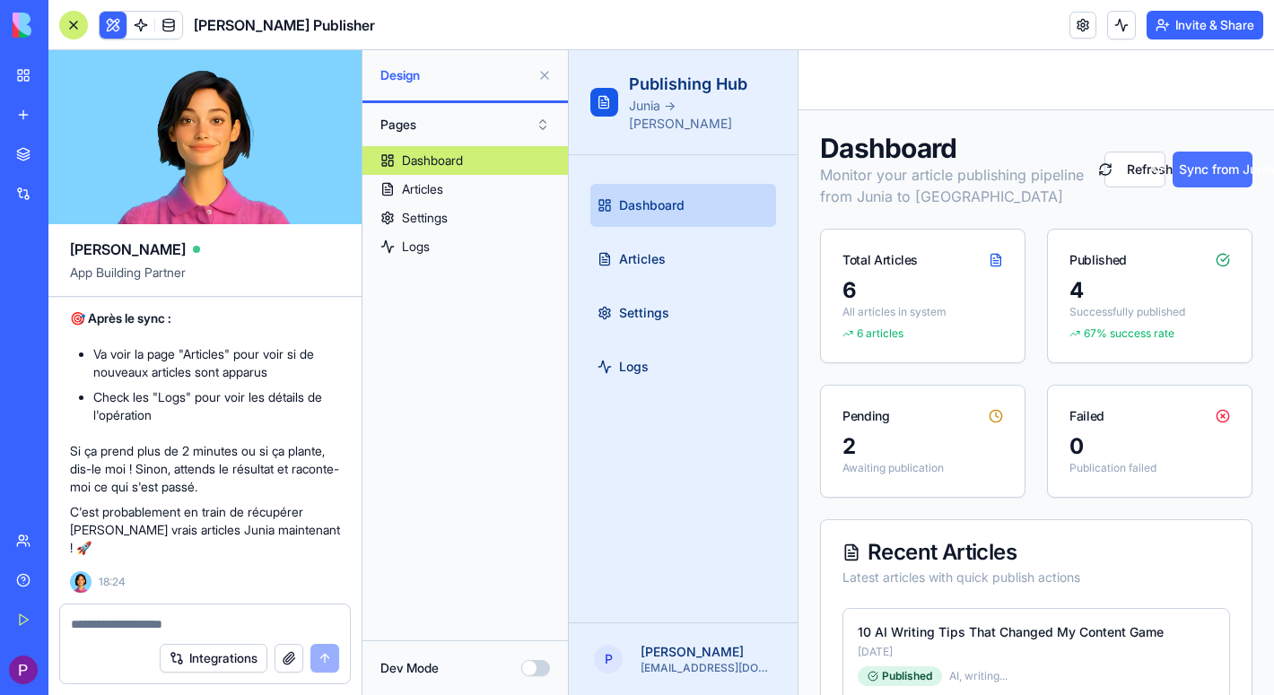
click at [1200, 184] on button "Sync from Junia" at bounding box center [1212, 170] width 80 height 36
click at [213, 620] on textarea at bounding box center [205, 624] width 268 height 18
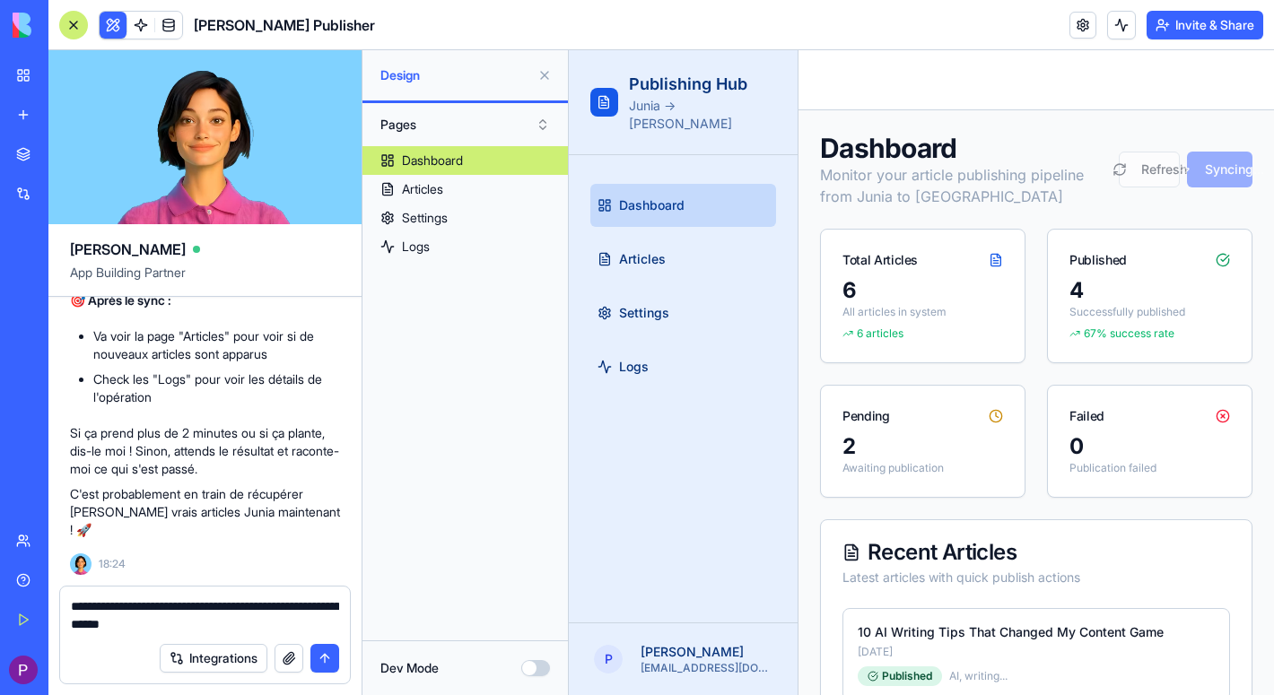
type textarea "**********"
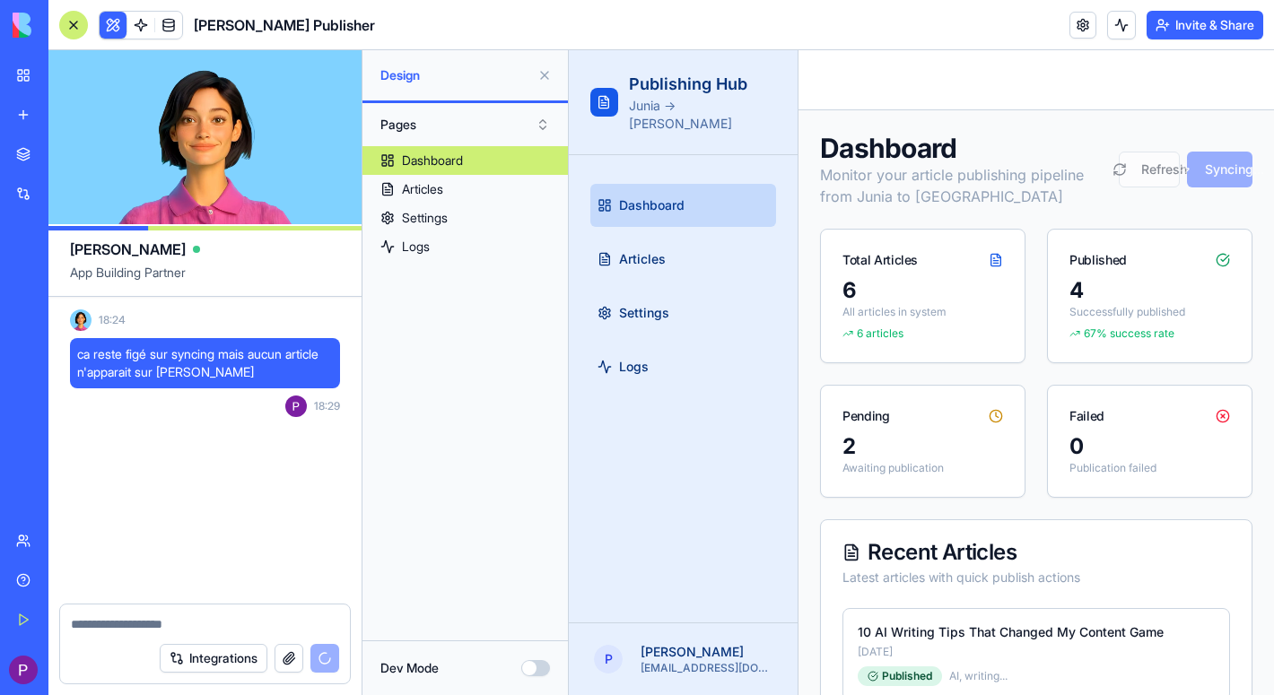
scroll to position [6391, 0]
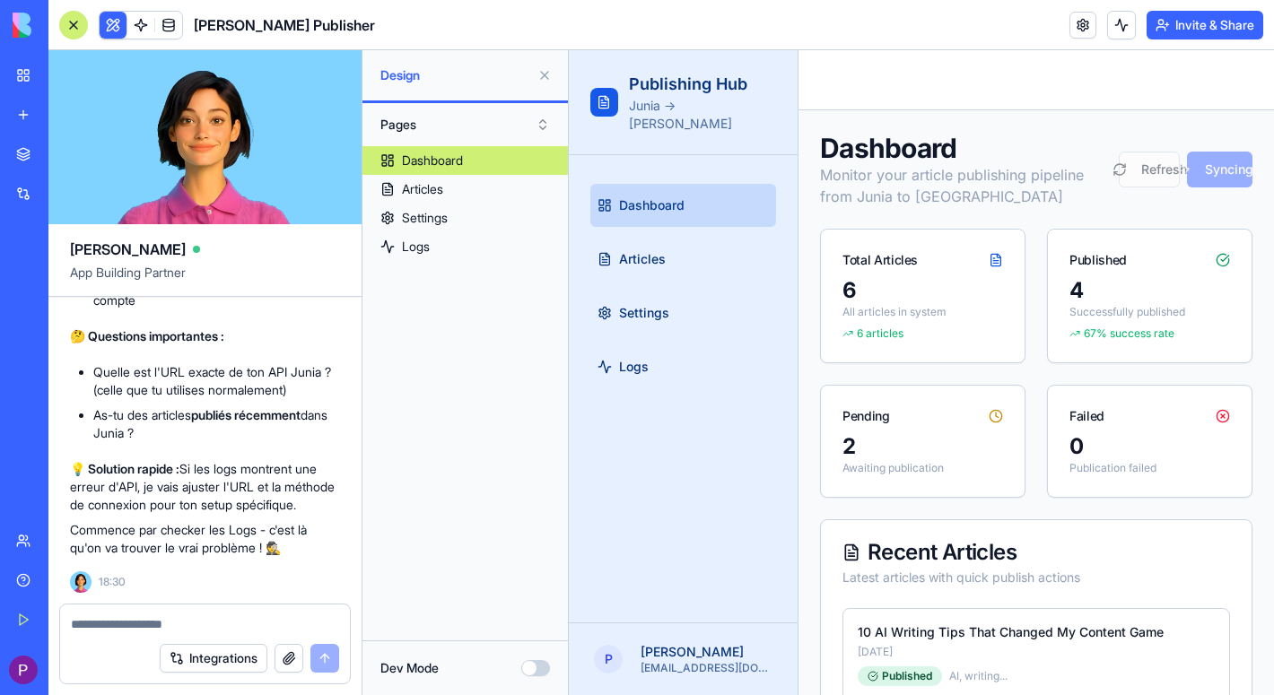
paste textarea "**********"
type textarea "**********"
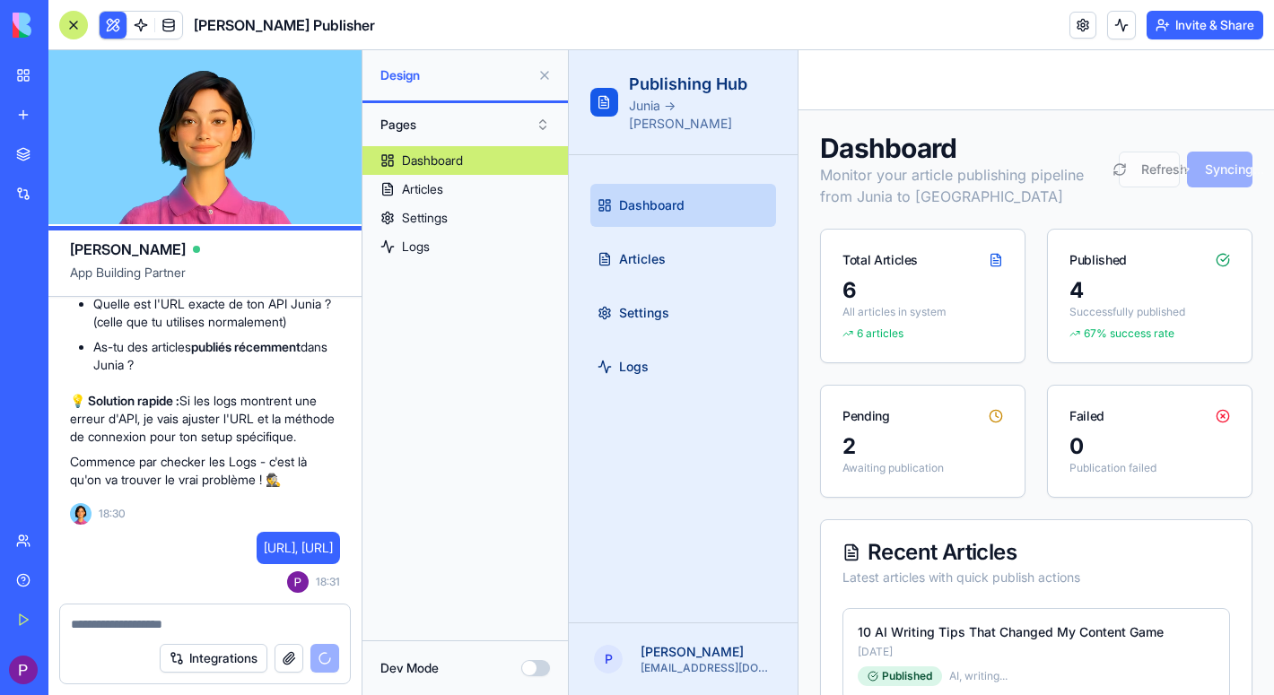
scroll to position [7331, 0]
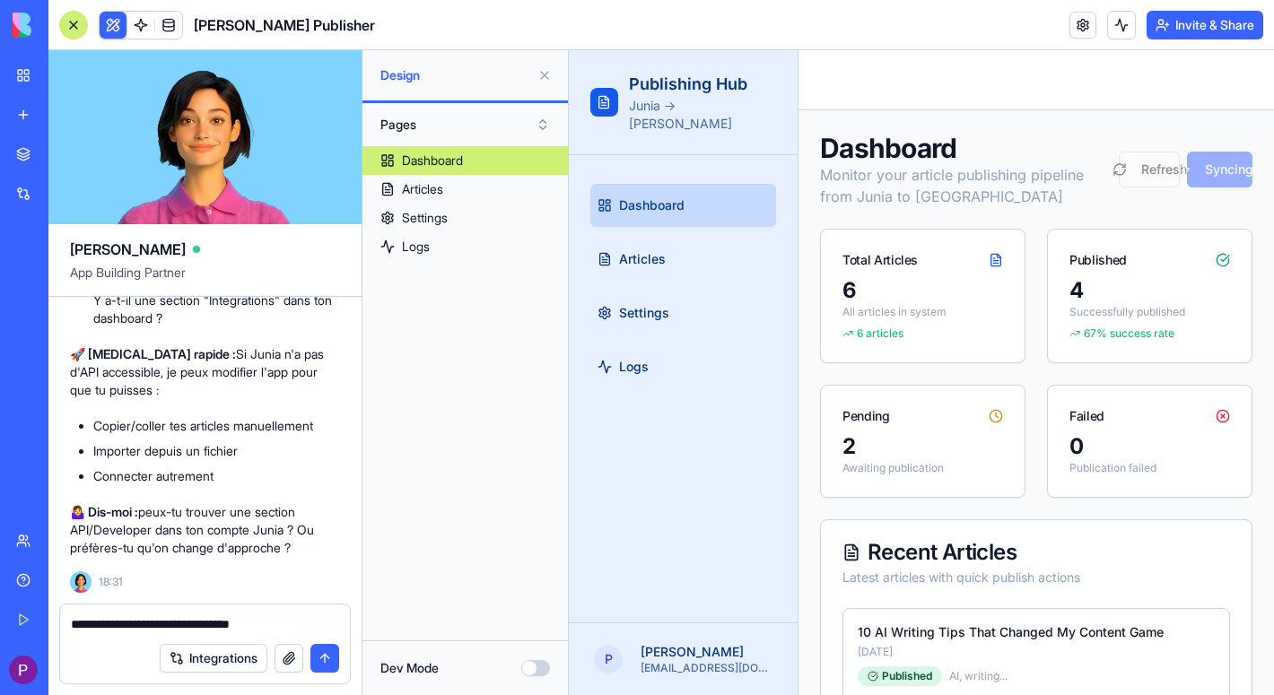
type textarea "**********"
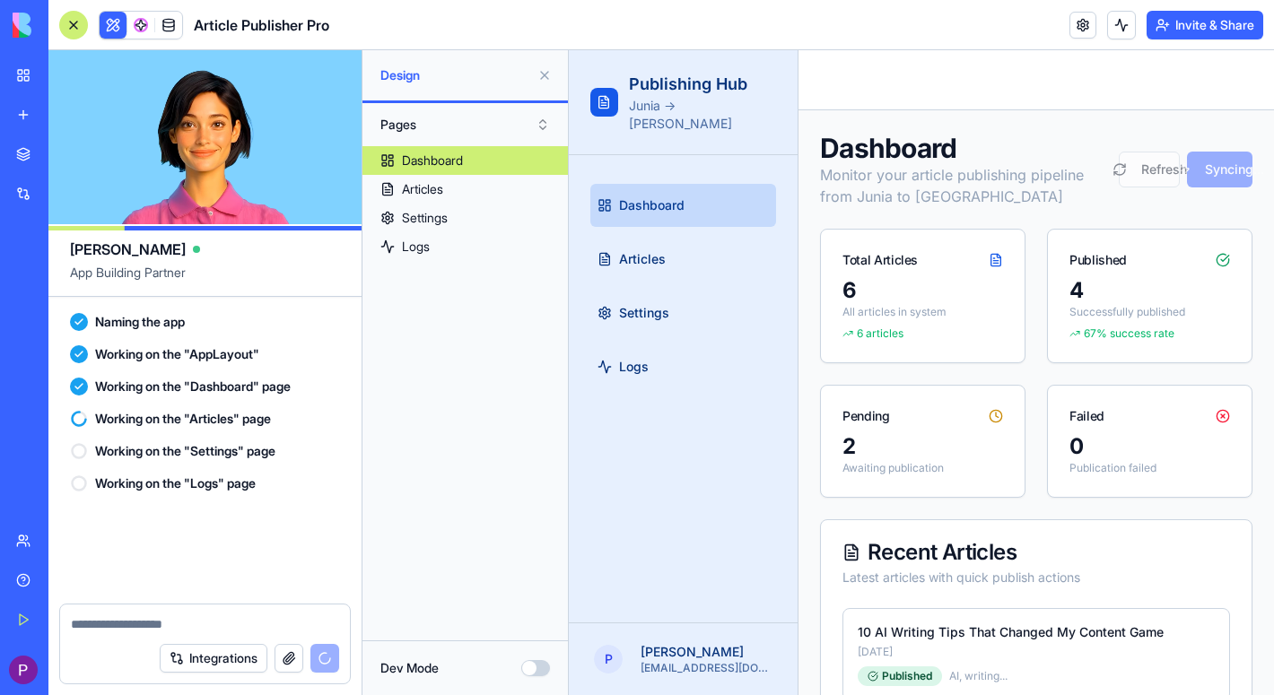
scroll to position [8182, 0]
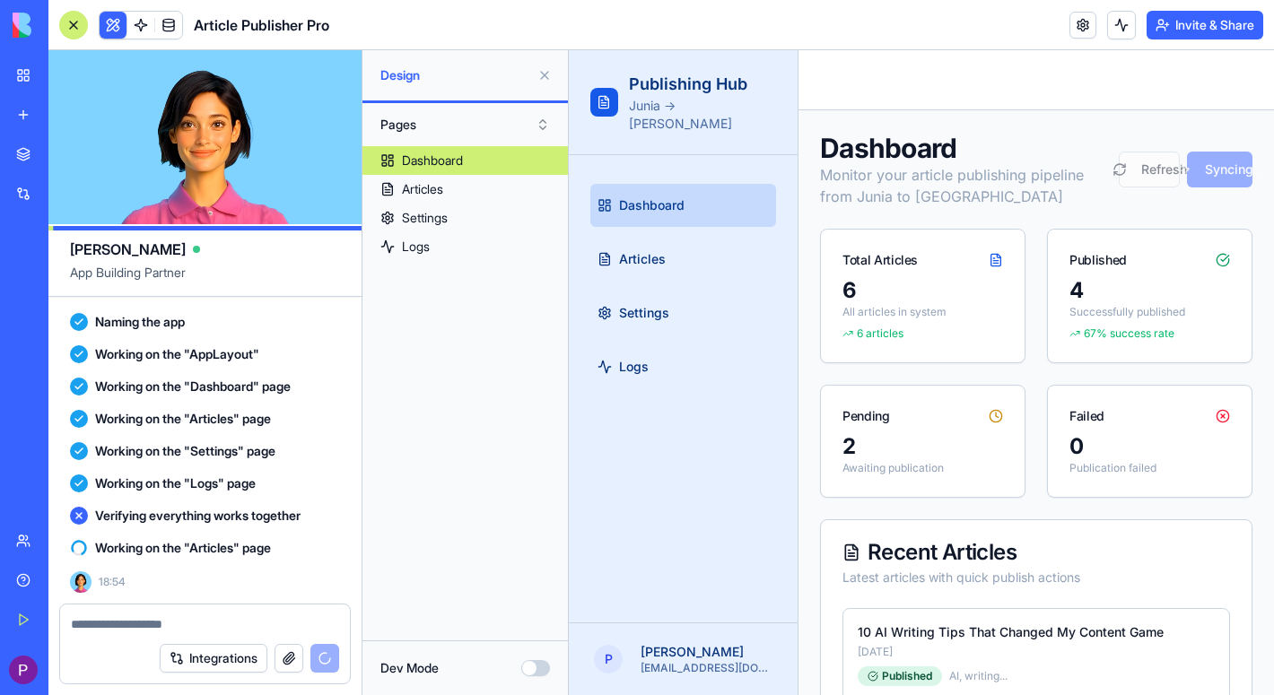
type textarea "*"
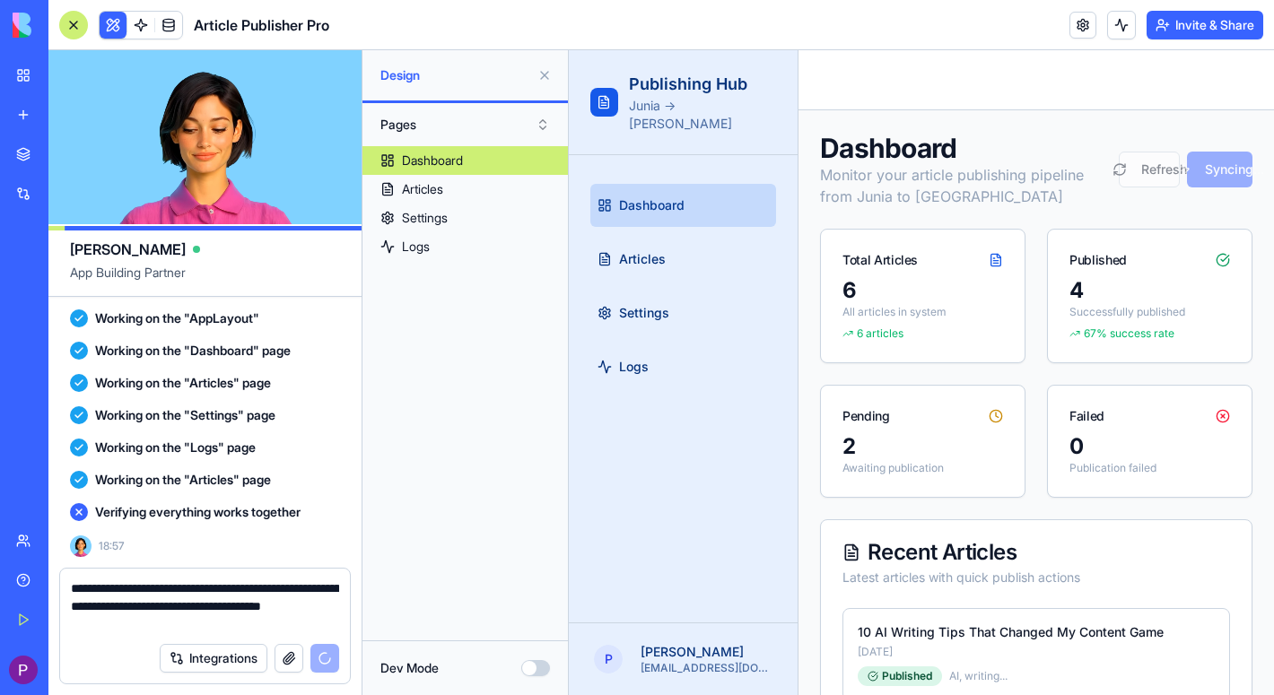
click at [193, 587] on textarea "**********" at bounding box center [205, 606] width 268 height 54
click at [200, 593] on textarea "**********" at bounding box center [205, 606] width 268 height 54
click at [274, 591] on textarea "**********" at bounding box center [205, 606] width 268 height 54
type textarea "**********"
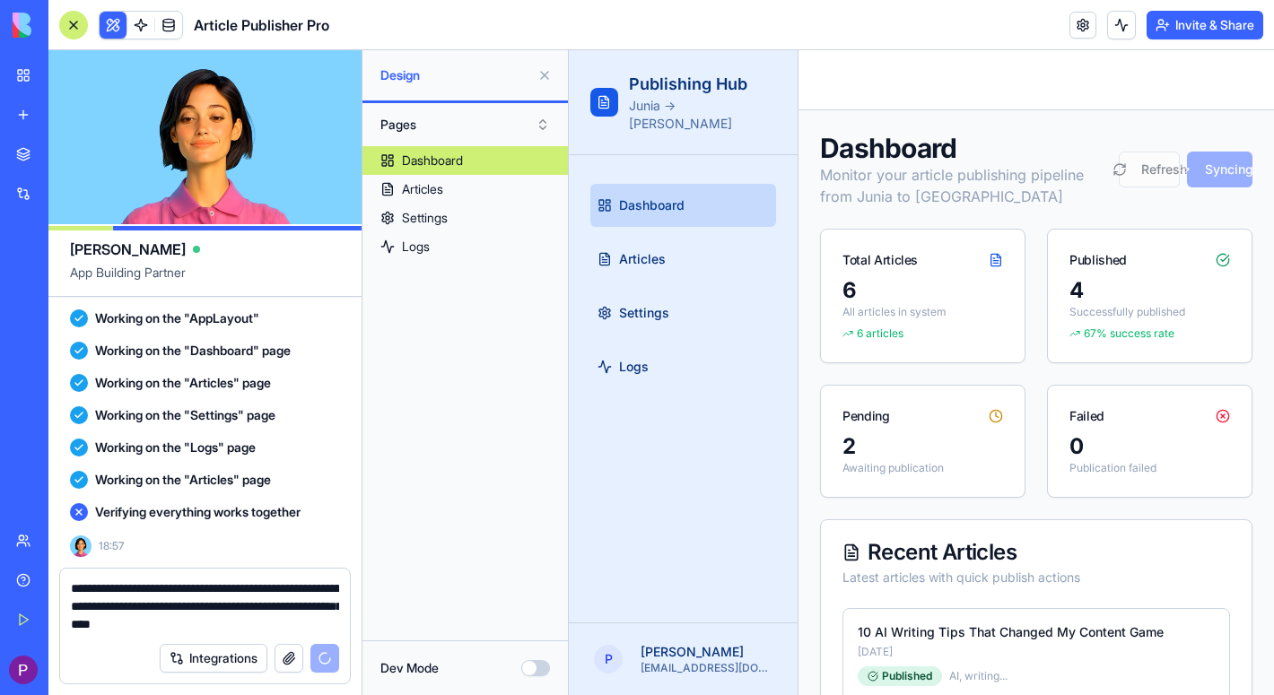
scroll to position [8218, 0]
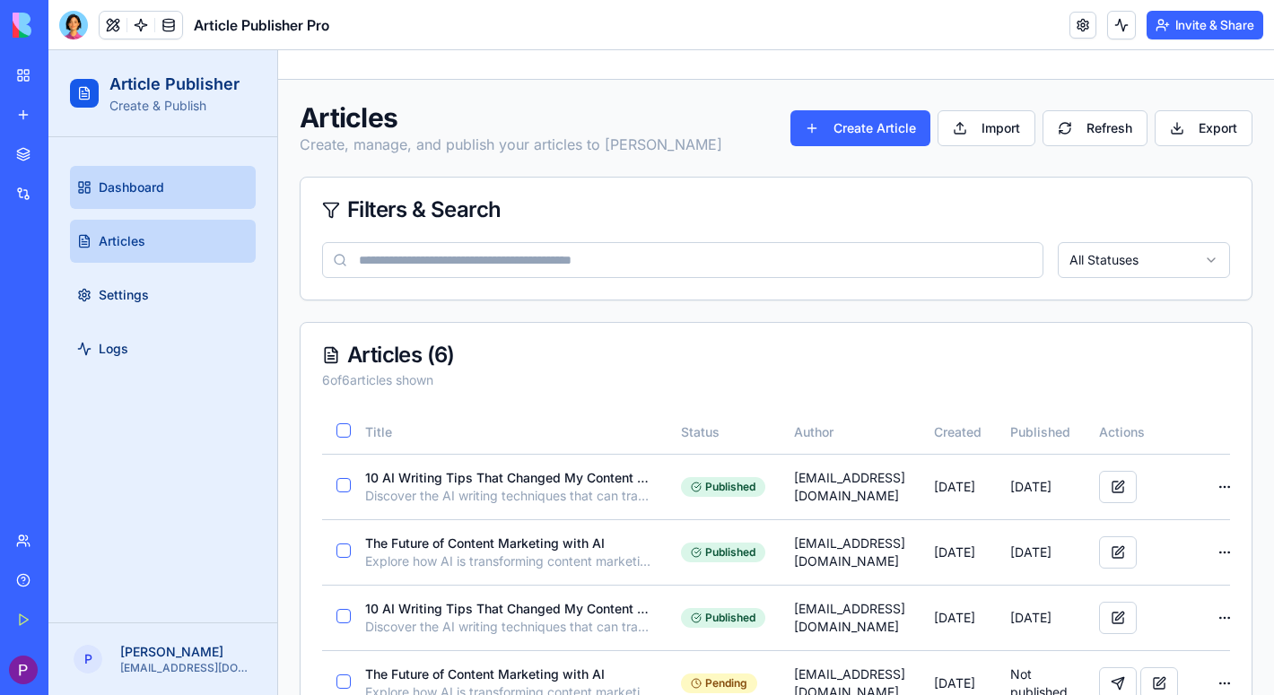
click at [145, 196] on span "Dashboard" at bounding box center [131, 187] width 65 height 18
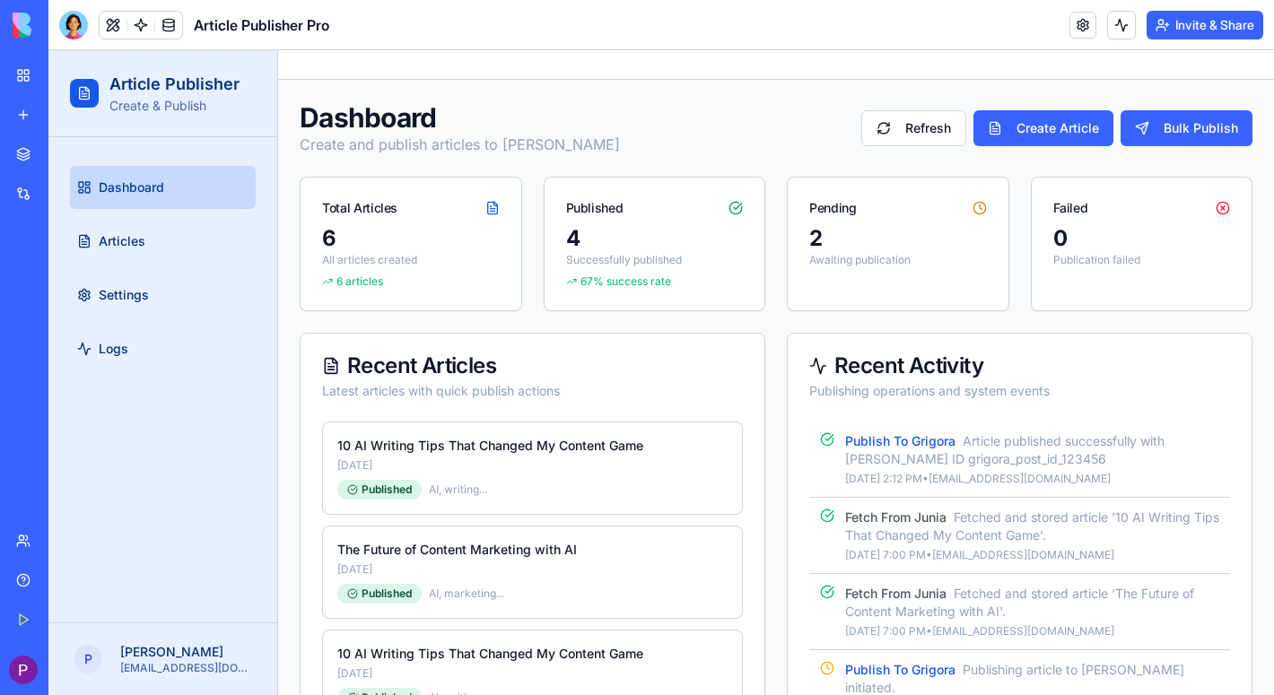
click at [26, 67] on link "My Workspace" at bounding box center [41, 75] width 72 height 36
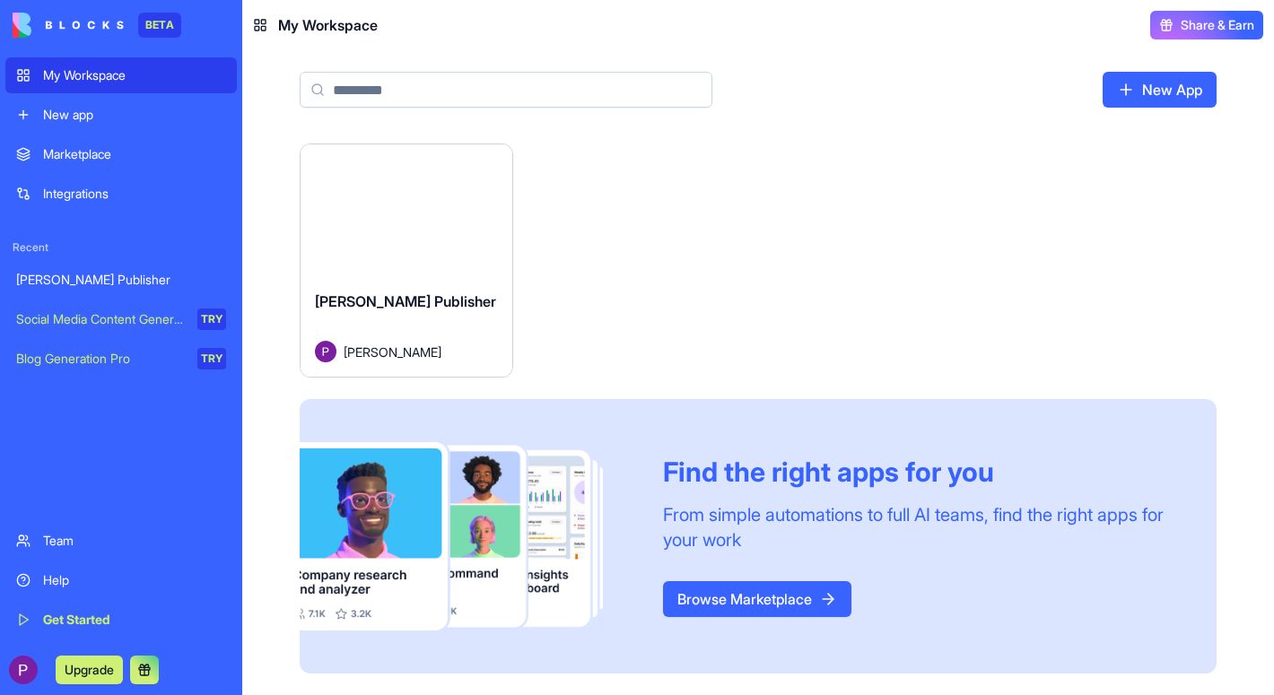
click at [73, 276] on div "[PERSON_NAME] Publisher" at bounding box center [121, 280] width 210 height 18
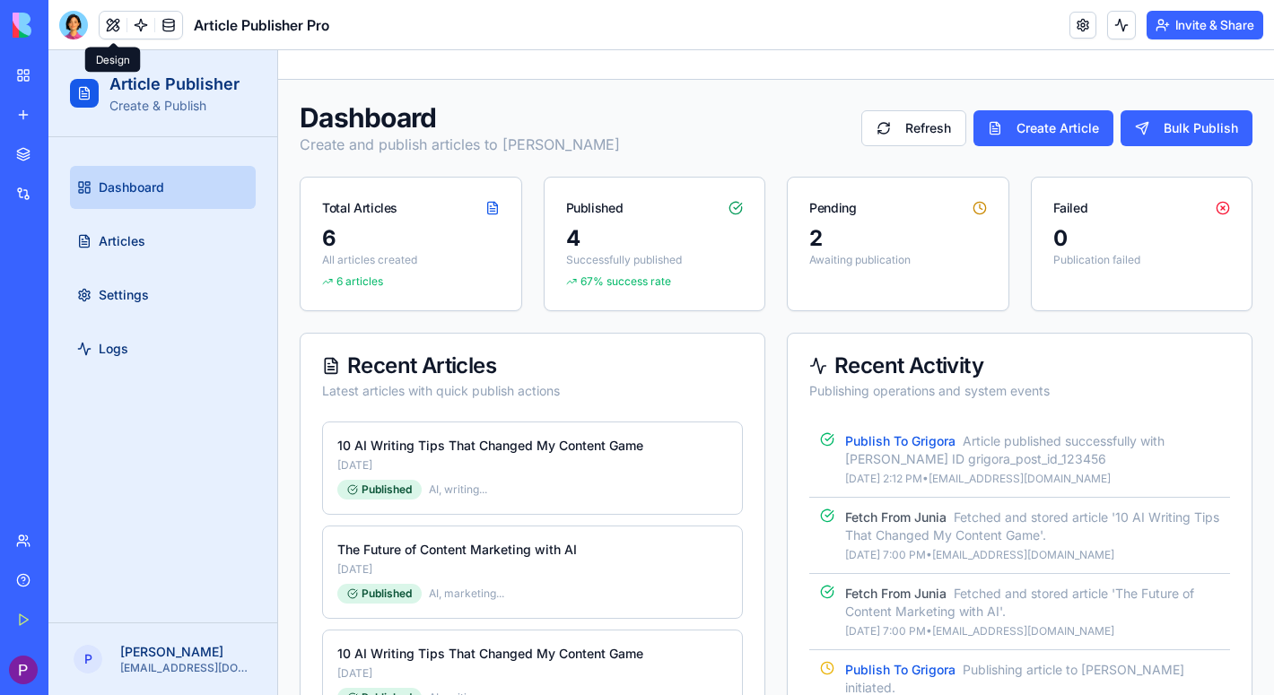
click at [117, 30] on button at bounding box center [113, 25] width 27 height 27
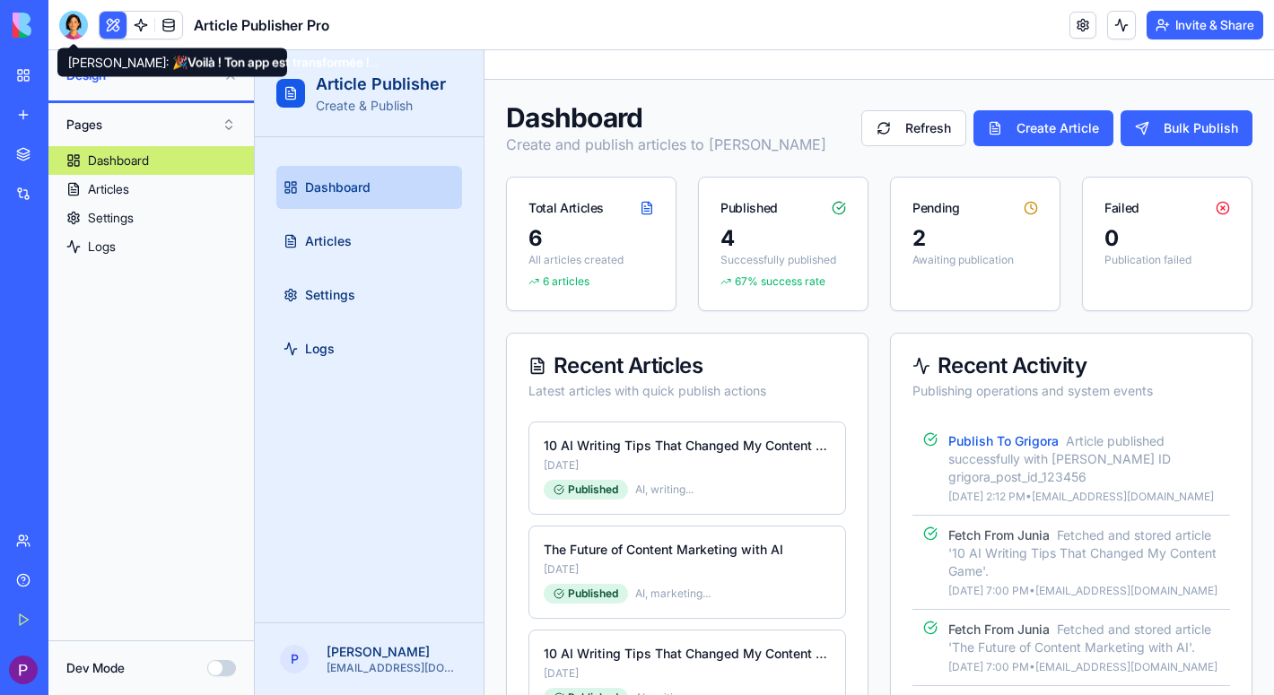
click at [69, 27] on div at bounding box center [73, 25] width 29 height 29
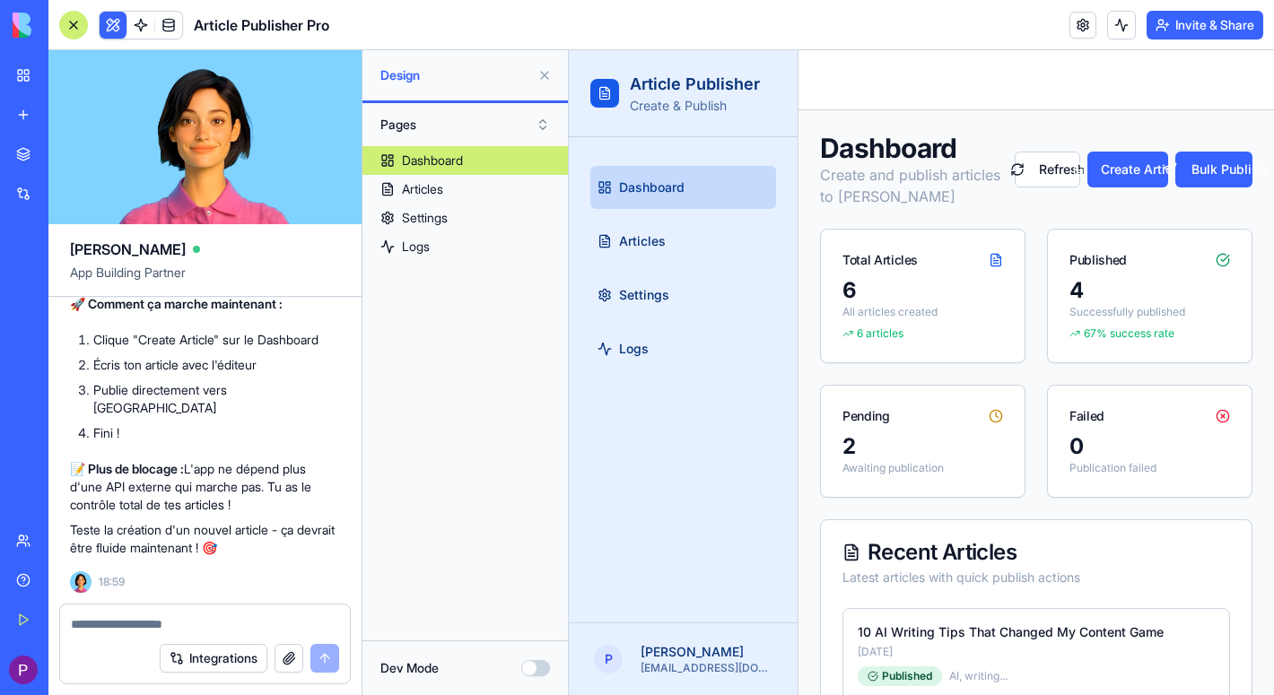
scroll to position [8698, 13]
click at [1120, 167] on button "Create Article" at bounding box center [1127, 170] width 81 height 36
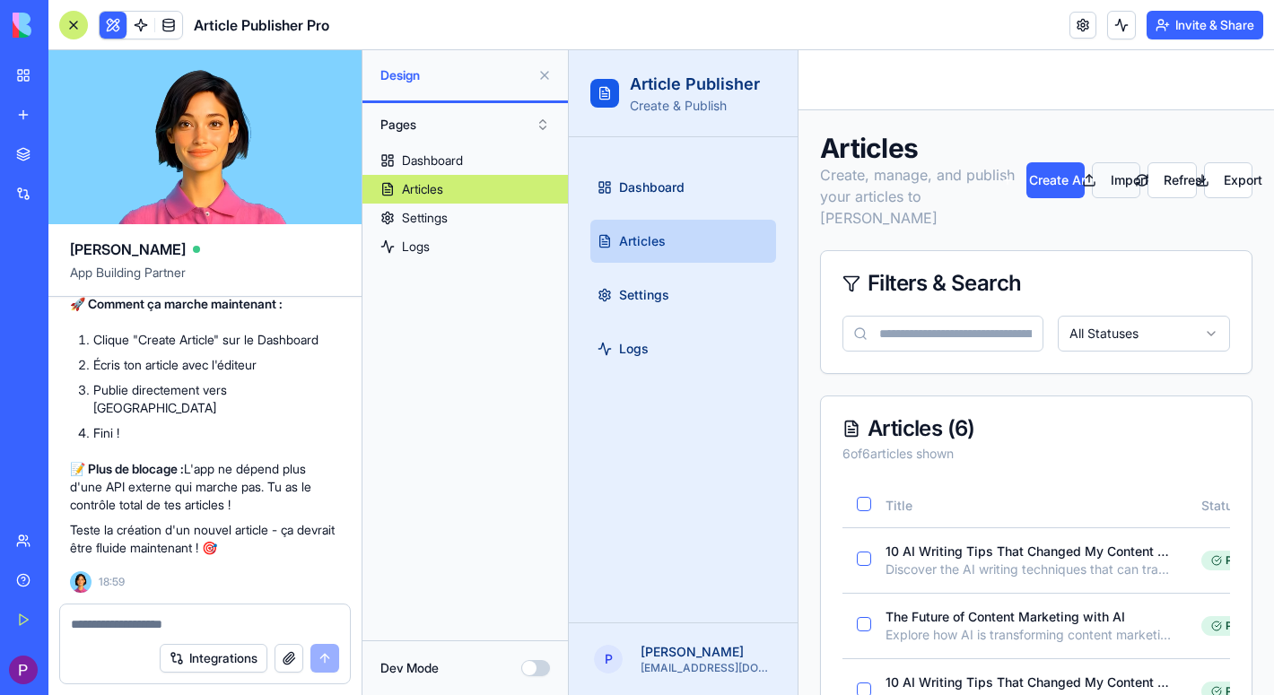
click at [1115, 179] on button "Import" at bounding box center [1116, 180] width 48 height 36
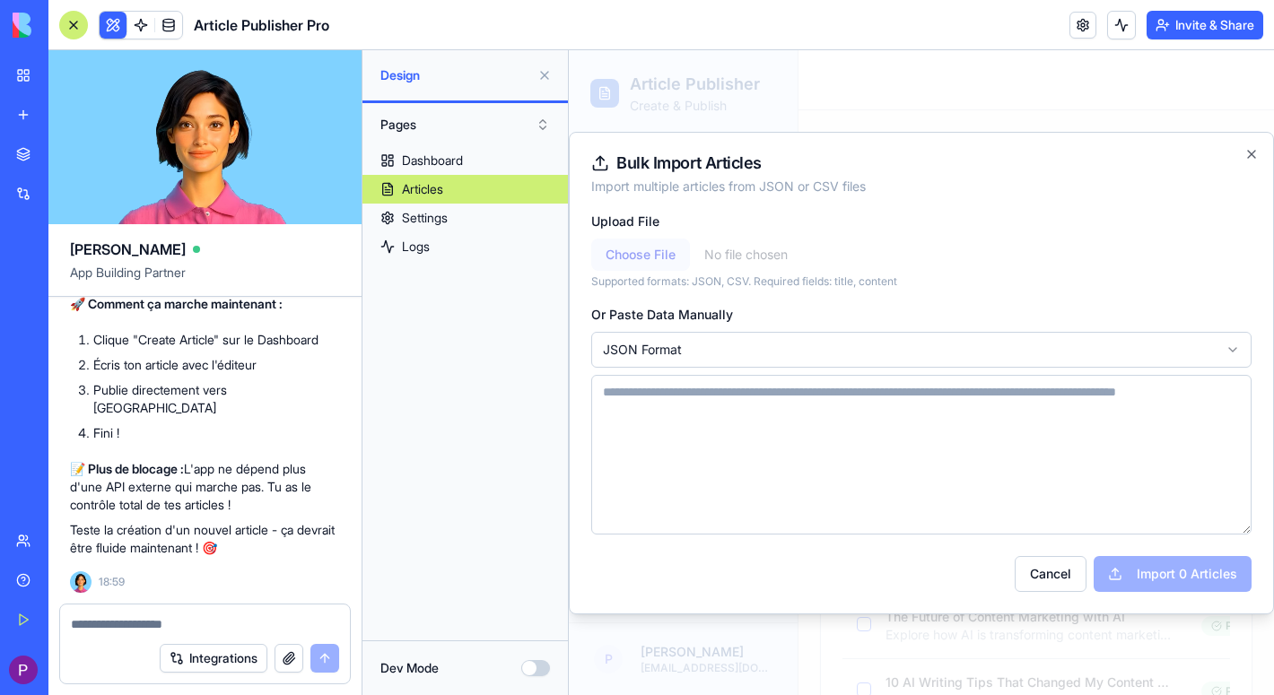
click at [676, 254] on input "file" at bounding box center [921, 255] width 660 height 32
type input "**********"
type textarea "**********"
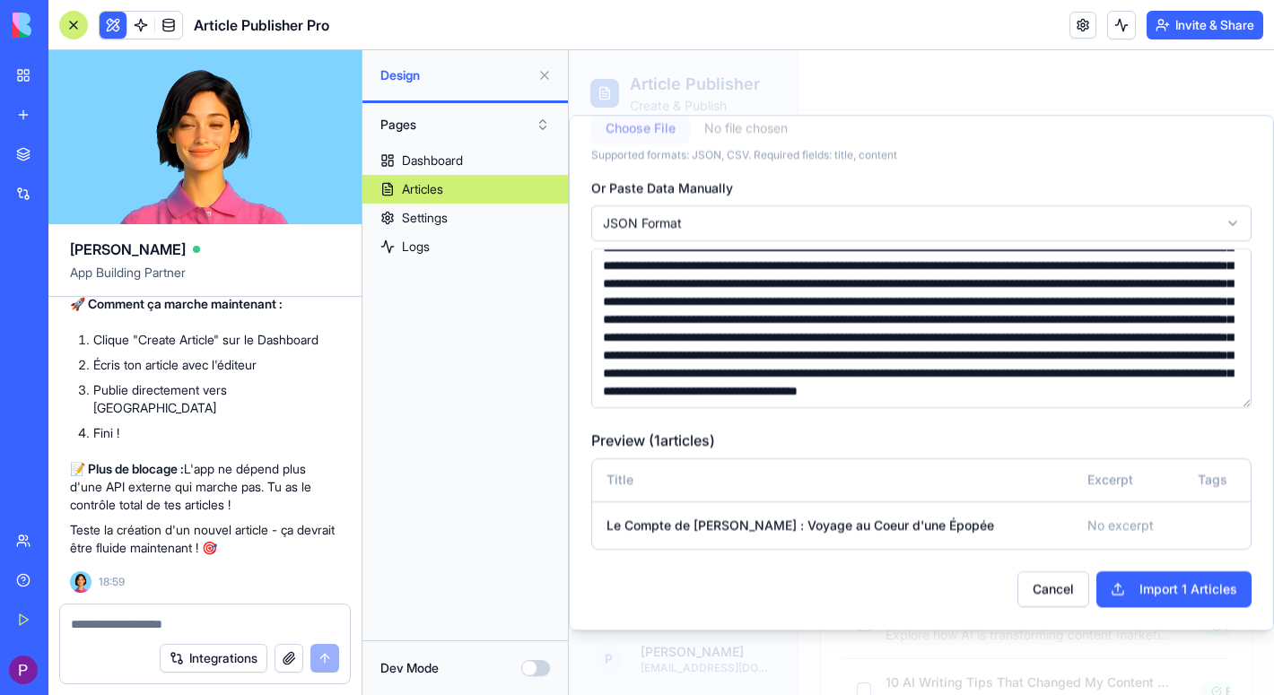
scroll to position [109, 0]
click at [1158, 596] on button "Import 1 Articles" at bounding box center [1173, 589] width 155 height 36
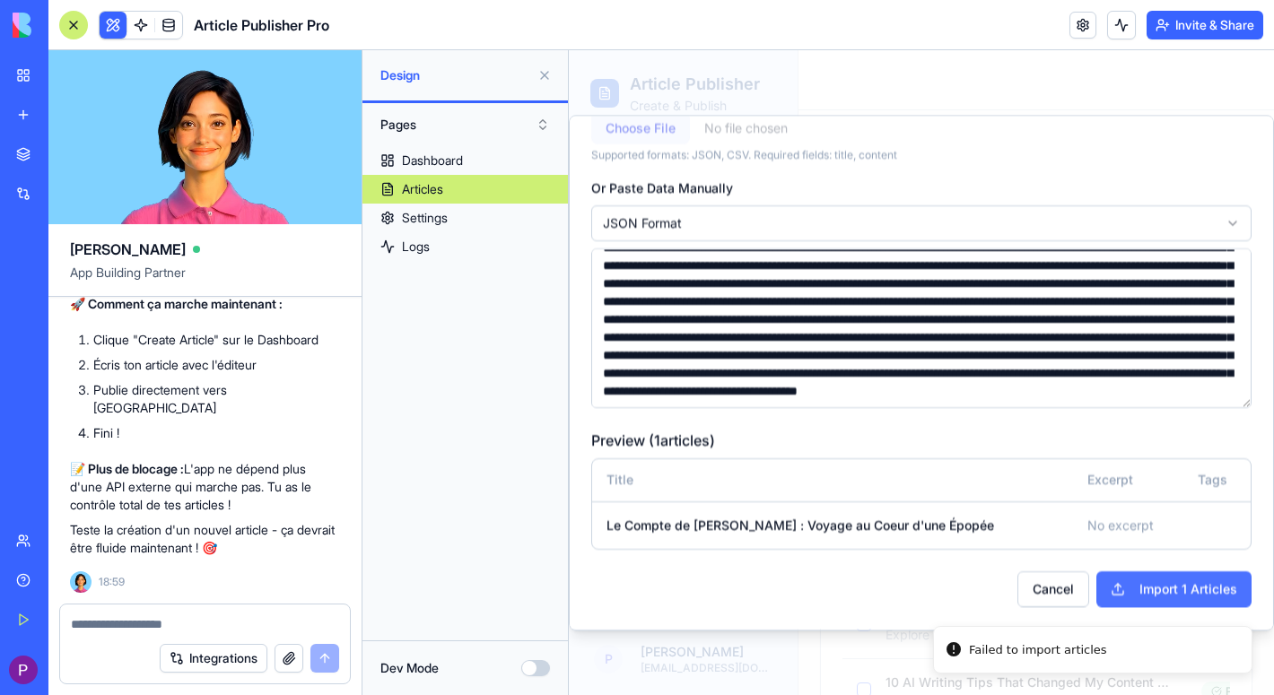
click at [1158, 596] on button "Import 1 Articles" at bounding box center [1173, 589] width 155 height 36
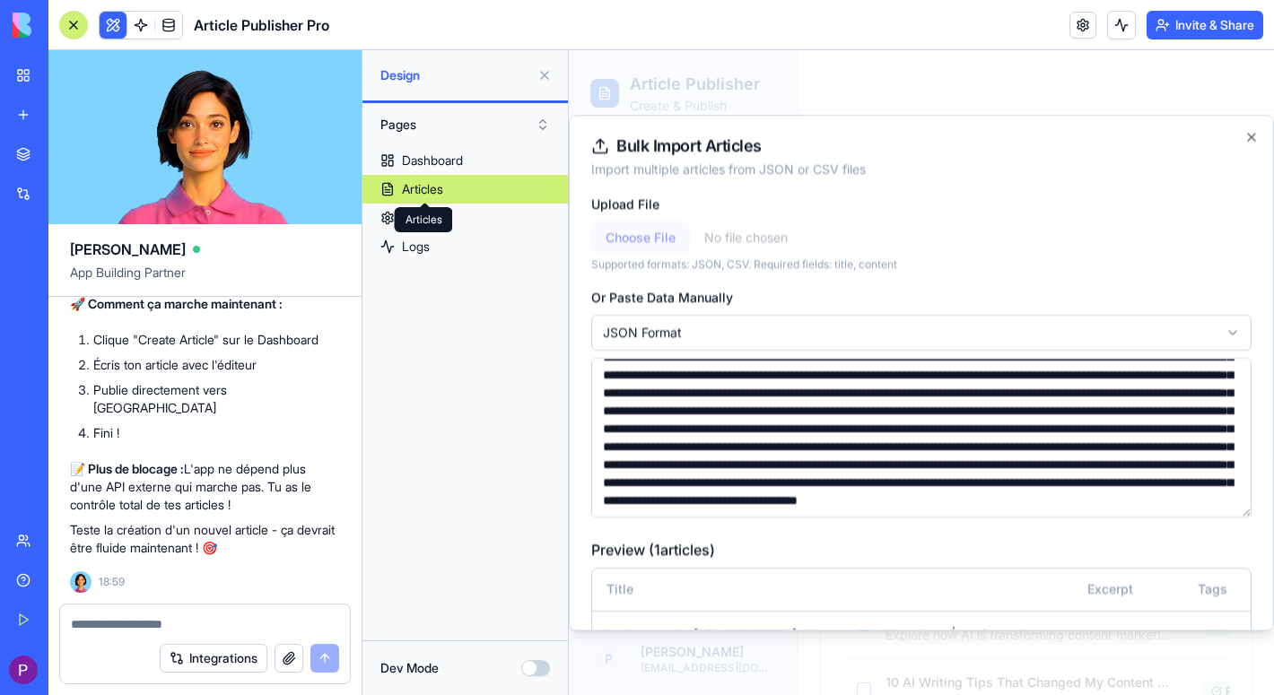
click at [434, 193] on div "Articles" at bounding box center [422, 189] width 41 height 18
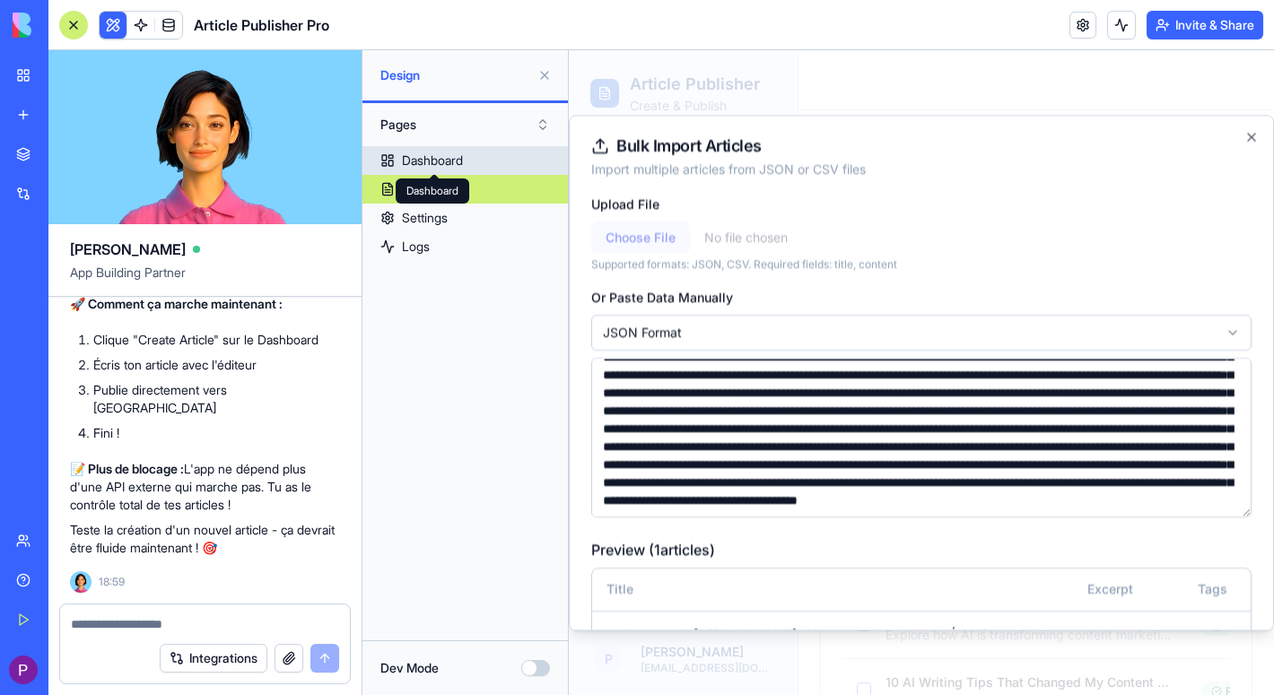
click at [460, 161] on div "Dashboard" at bounding box center [432, 161] width 61 height 18
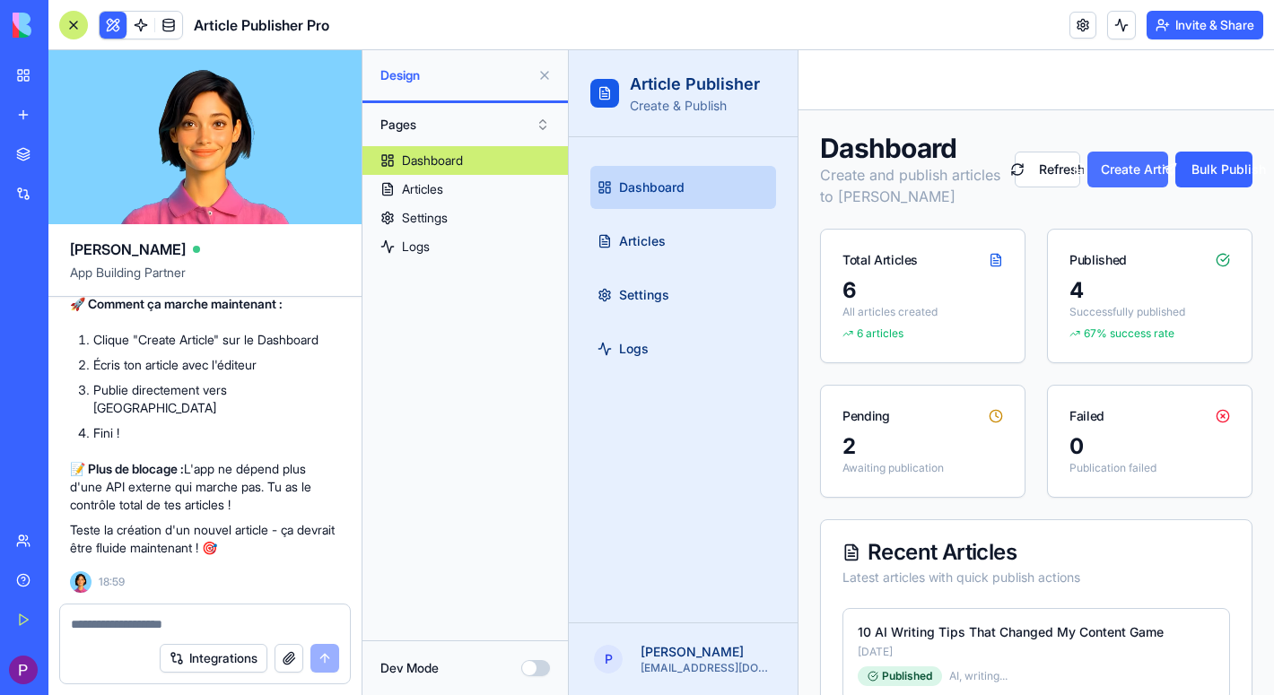
click at [1118, 166] on button "Create Article" at bounding box center [1127, 170] width 81 height 36
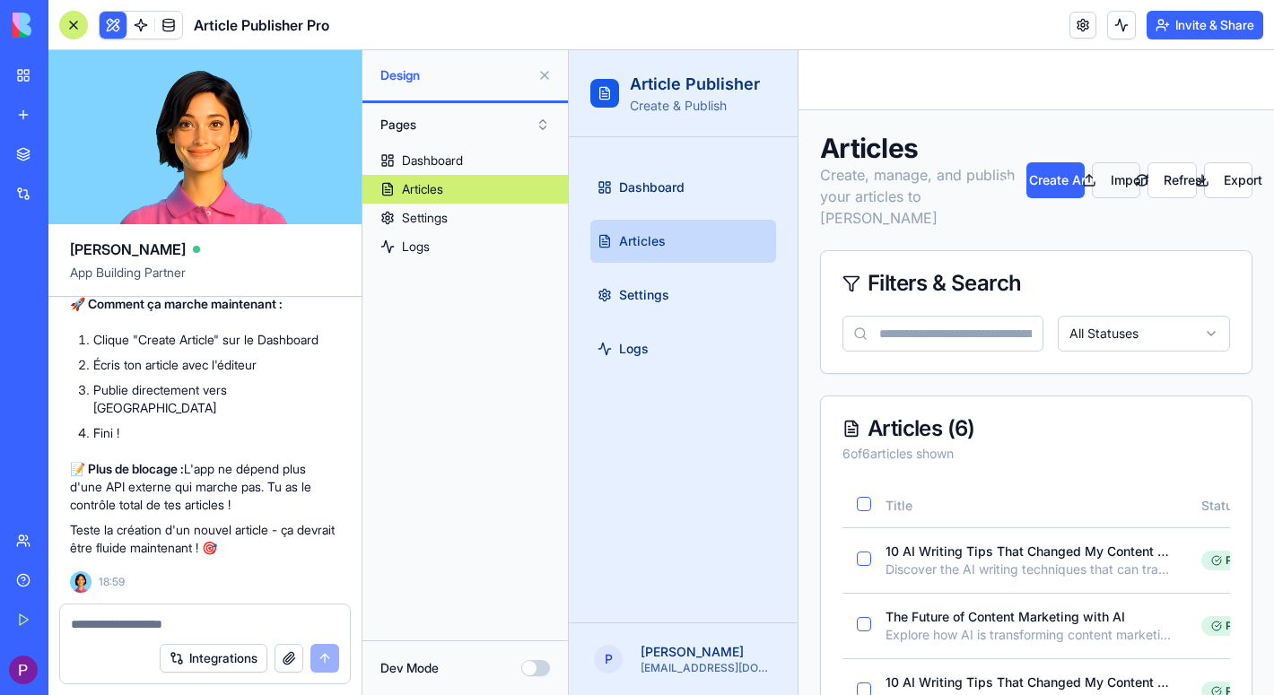
click at [1115, 183] on button "Import" at bounding box center [1116, 180] width 48 height 36
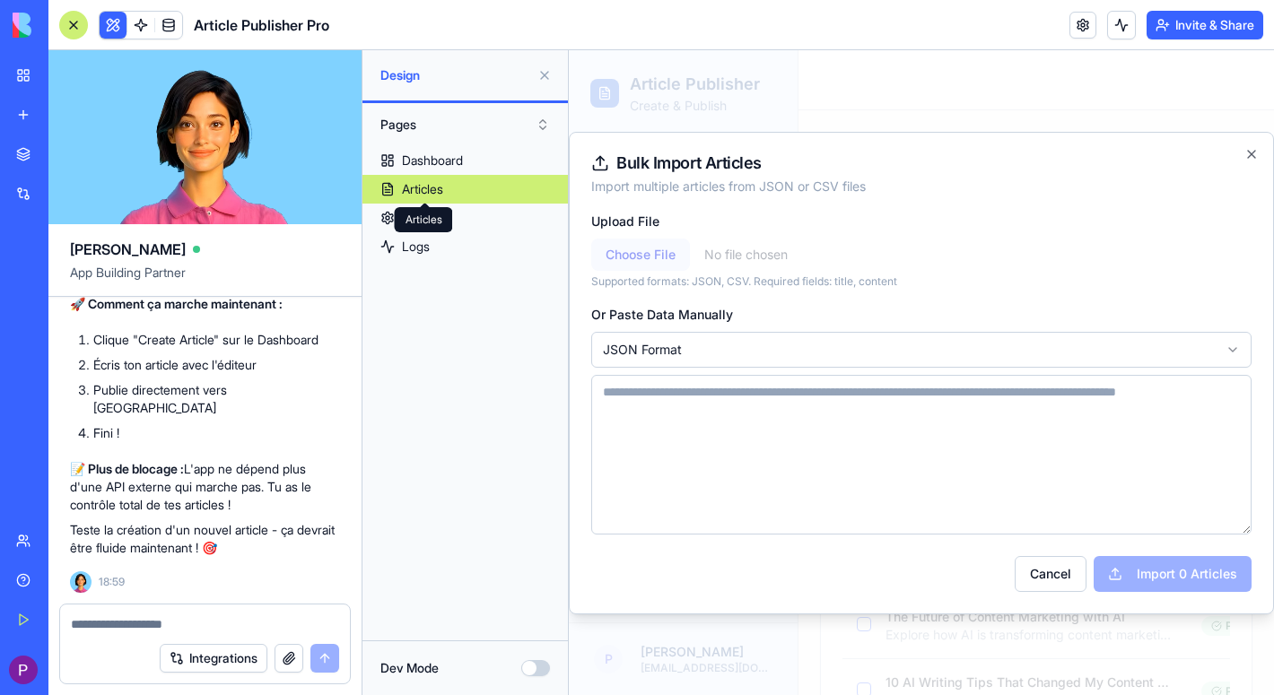
click at [436, 195] on div "Articles" at bounding box center [422, 189] width 41 height 18
click at [1038, 578] on button "Cancel" at bounding box center [1050, 574] width 72 height 36
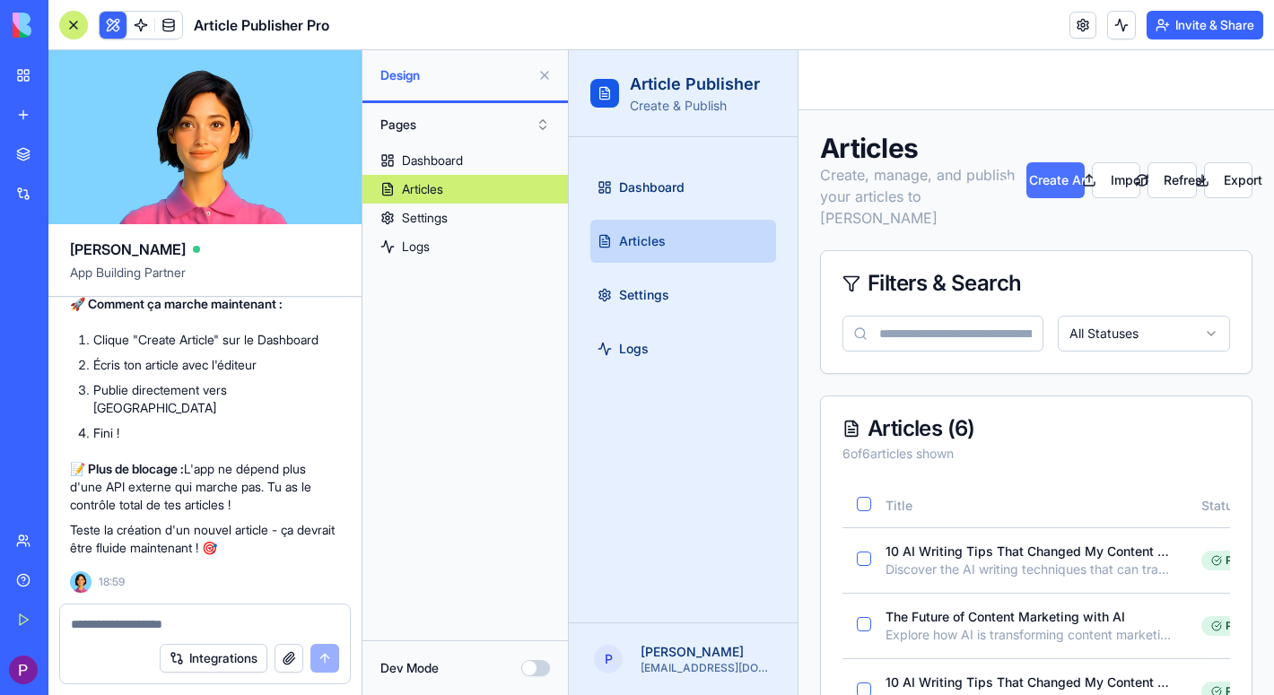
click at [1040, 186] on button "Create Article" at bounding box center [1055, 180] width 58 height 36
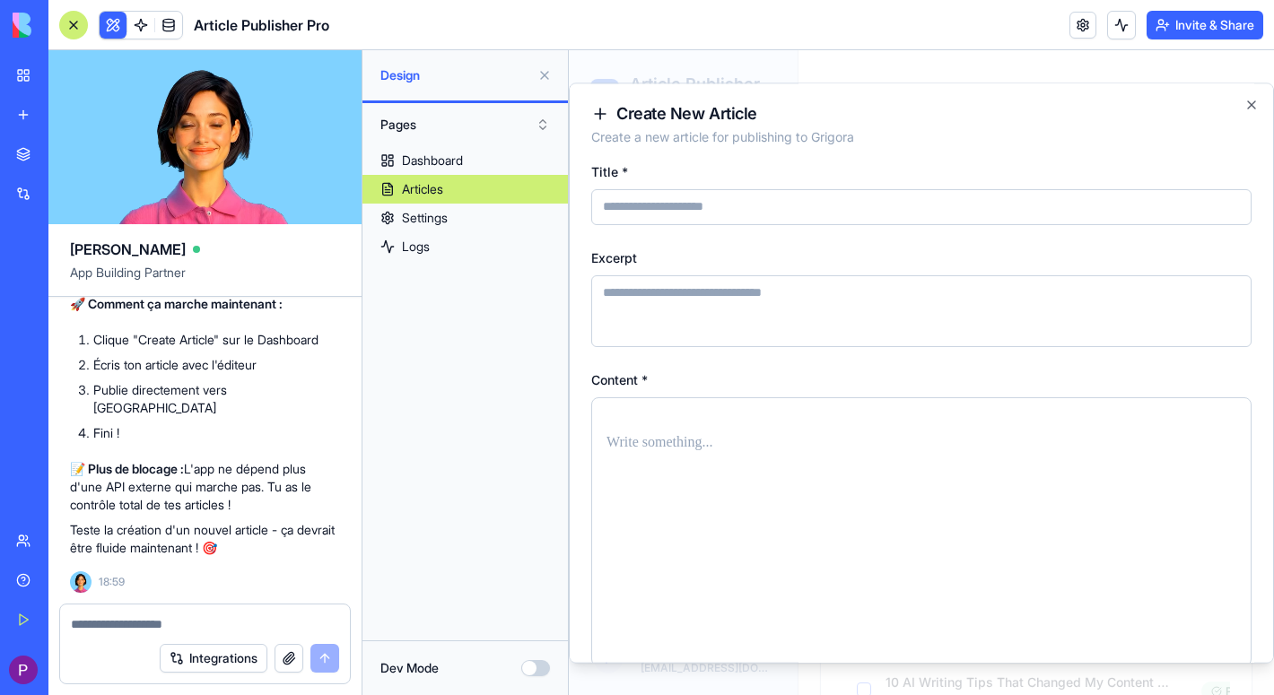
click at [146, 627] on textarea at bounding box center [205, 624] width 268 height 18
type textarea "*"
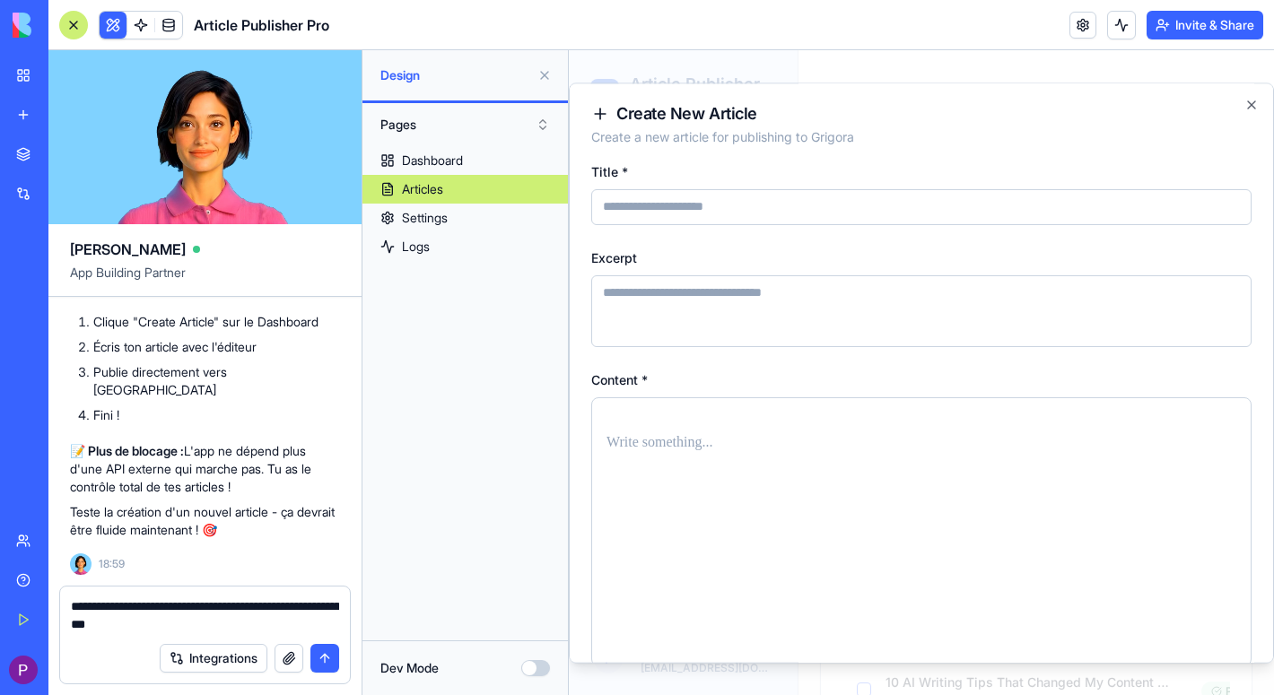
type textarea "**********"
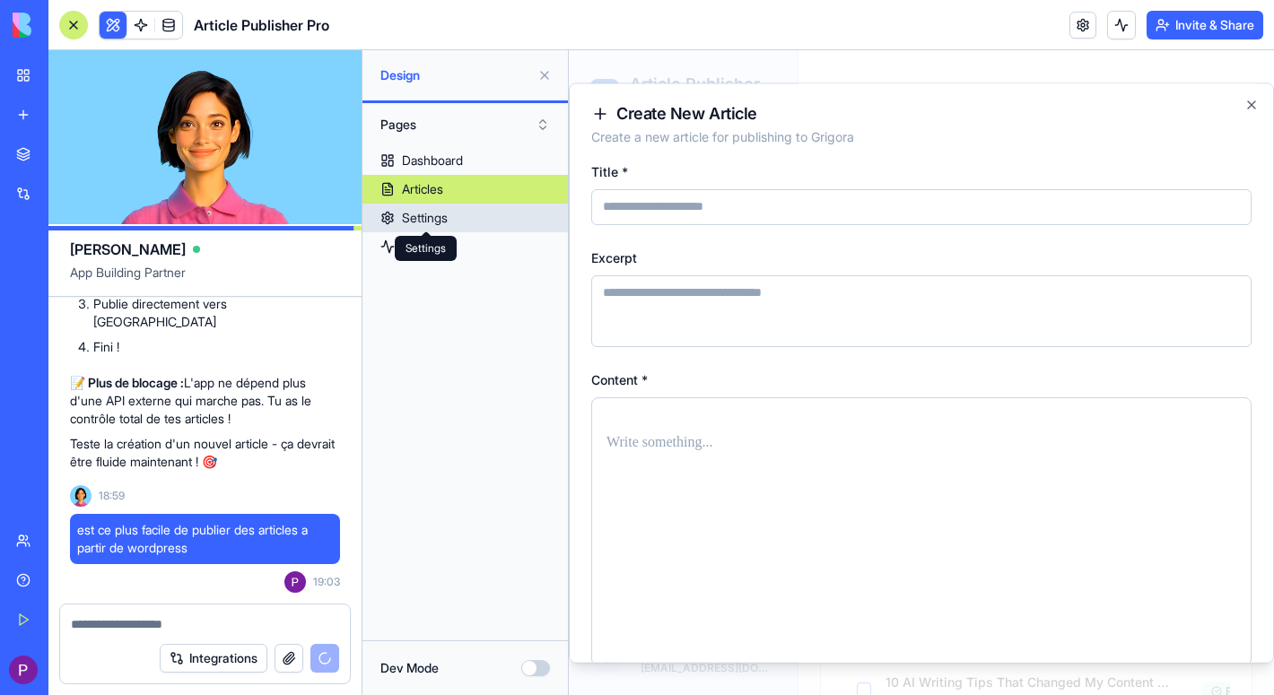
click at [442, 217] on div "Settings" at bounding box center [425, 218] width 46 height 18
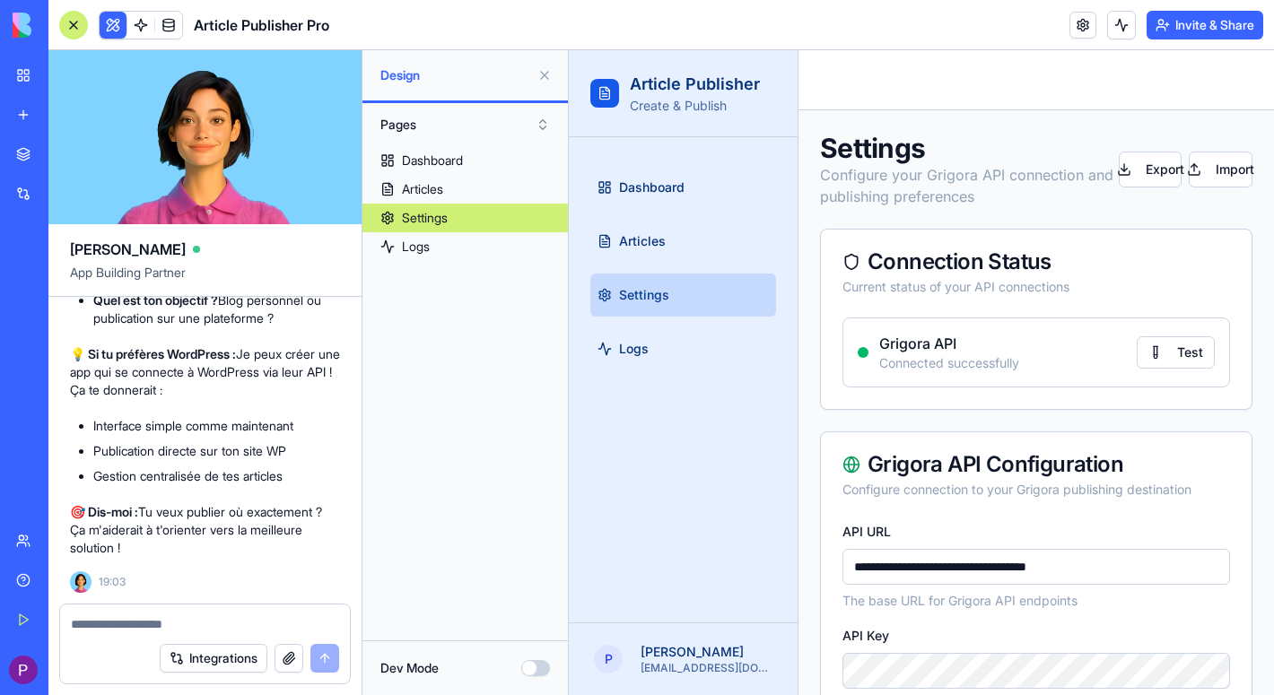
scroll to position [1, 0]
click at [150, 624] on textarea at bounding box center [205, 624] width 268 height 18
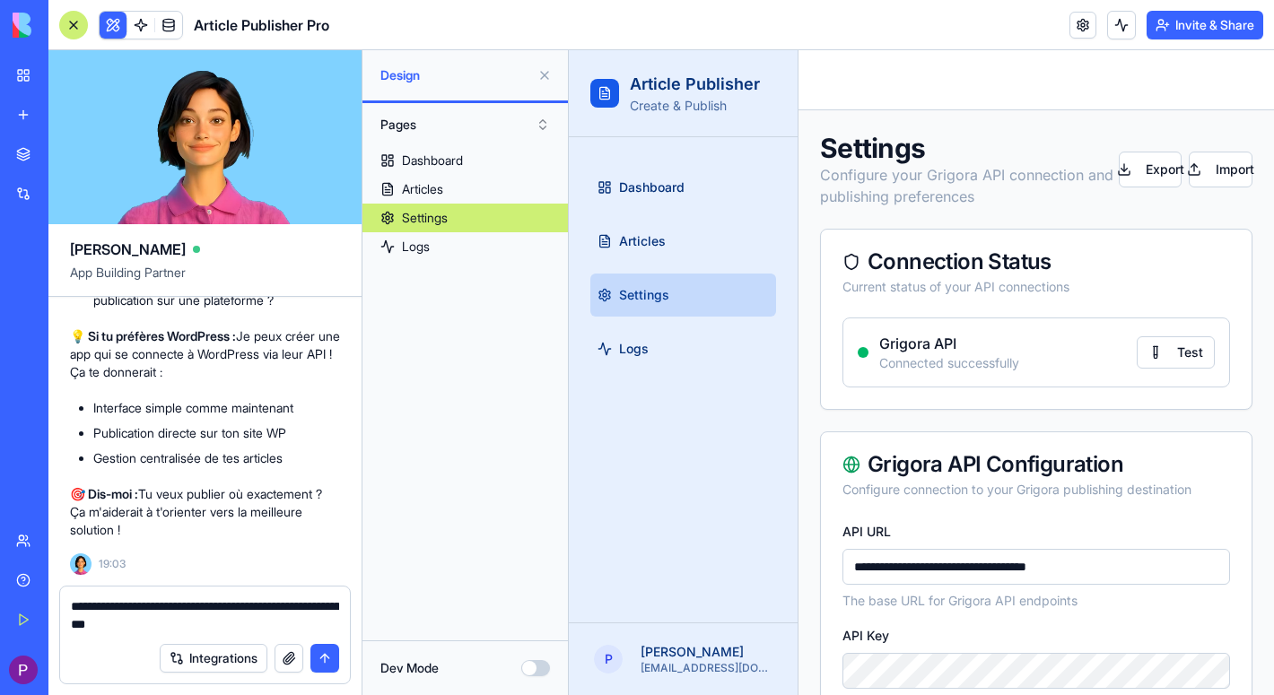
type textarea "**********"
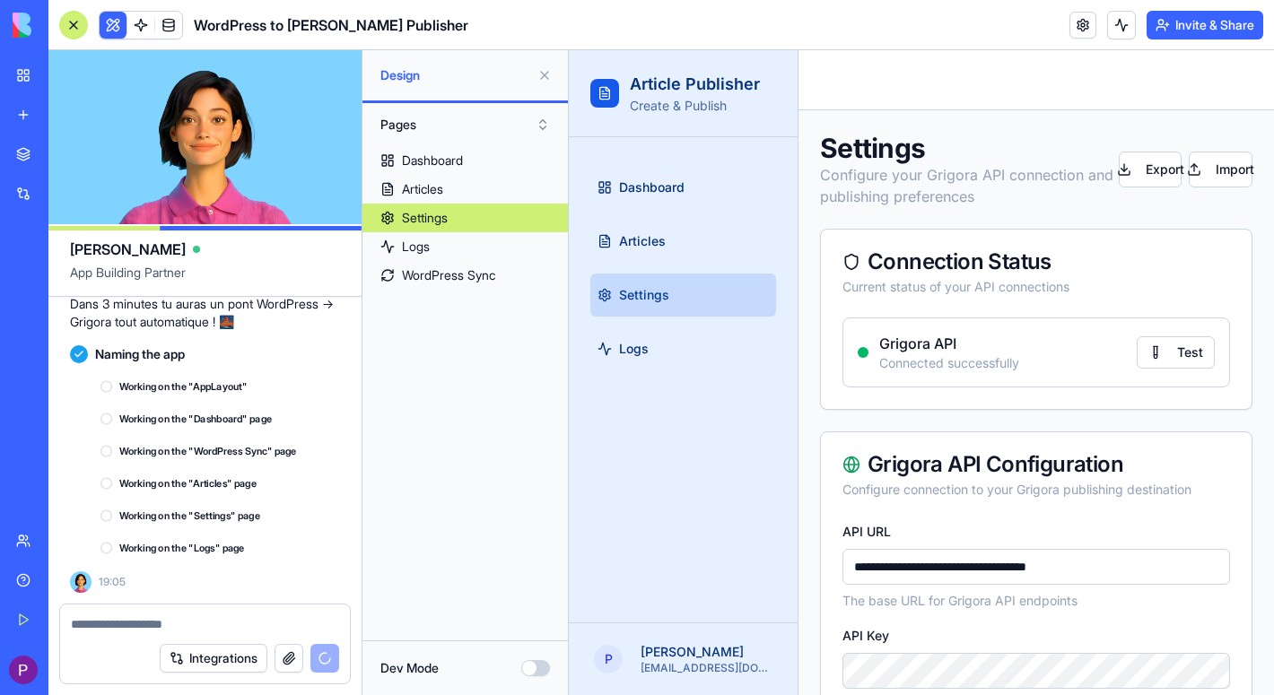
scroll to position [10600, 11]
